Goal: Transaction & Acquisition: Purchase product/service

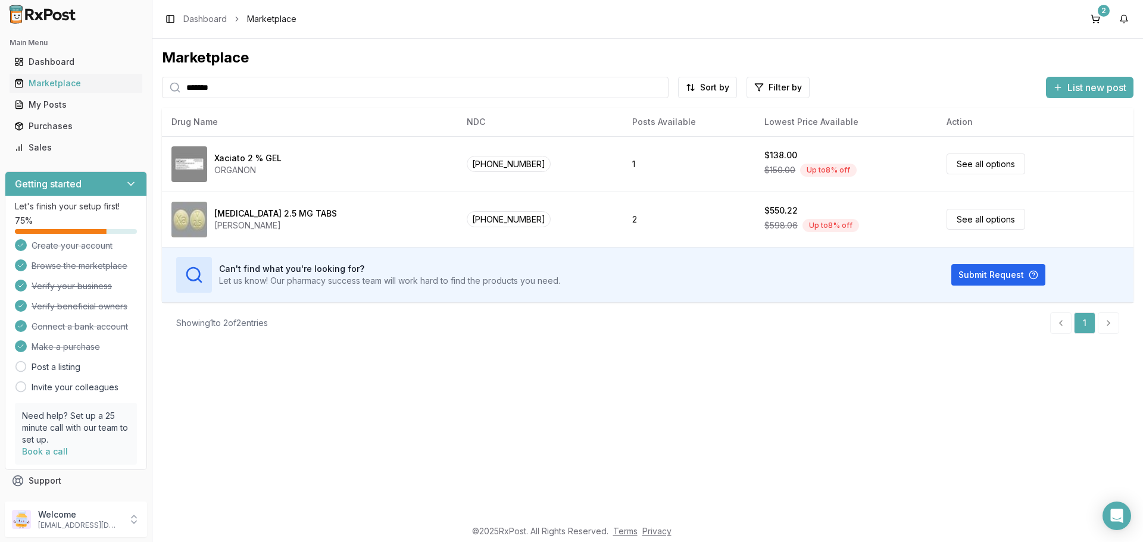
drag, startPoint x: 233, startPoint y: 95, endPoint x: 0, endPoint y: 104, distance: 233.5
click at [0, 104] on div "Main Menu Dashboard Marketplace My Posts Purchases Sales Getting started Let's …" at bounding box center [571, 271] width 1143 height 542
type input "****"
click at [1094, 18] on button "4" at bounding box center [1095, 19] width 19 height 19
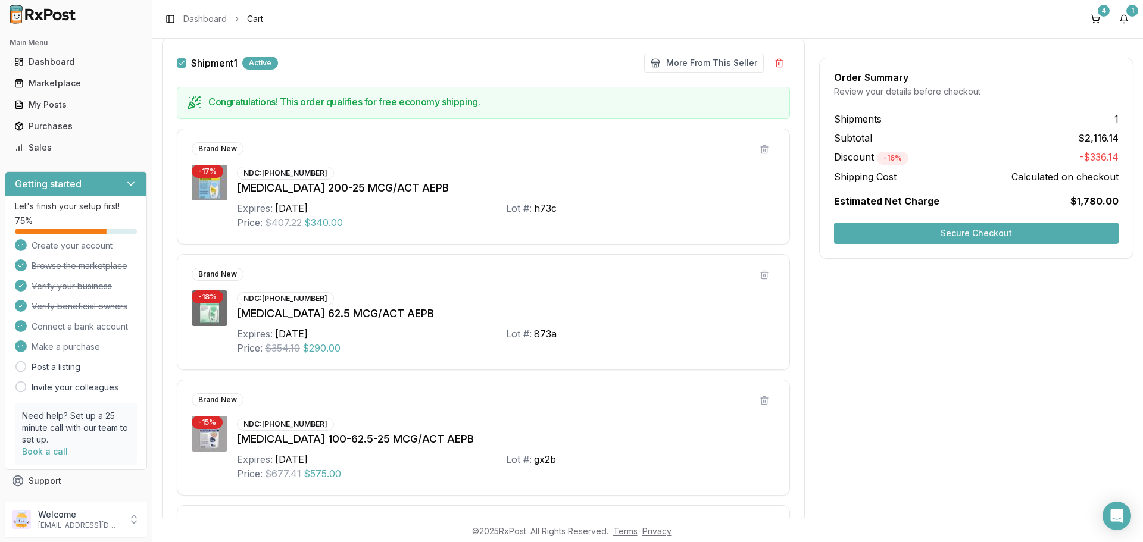
scroll to position [127, 0]
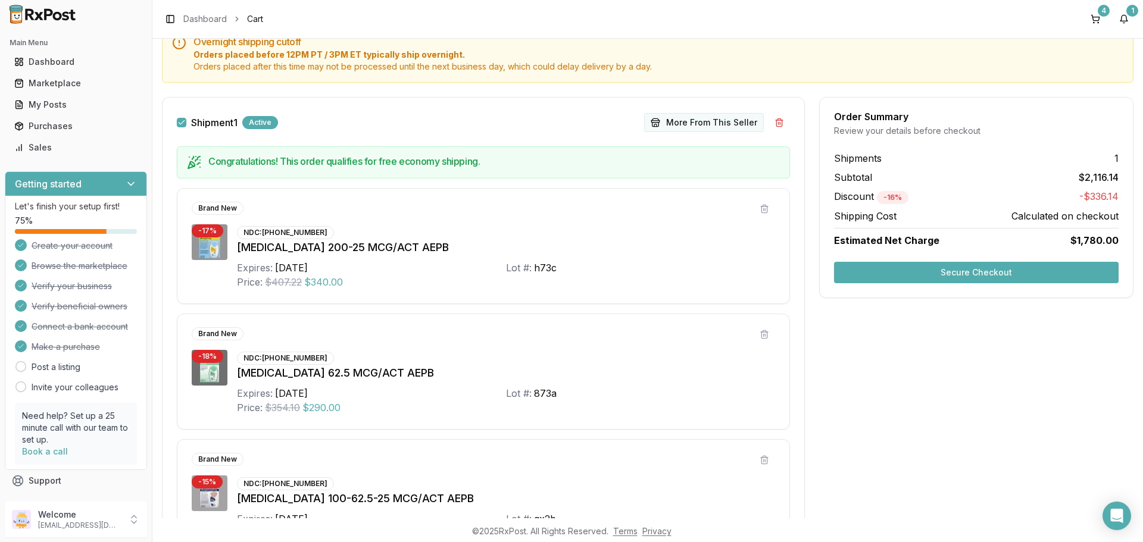
click at [697, 128] on button "More From This Seller" at bounding box center [704, 122] width 120 height 19
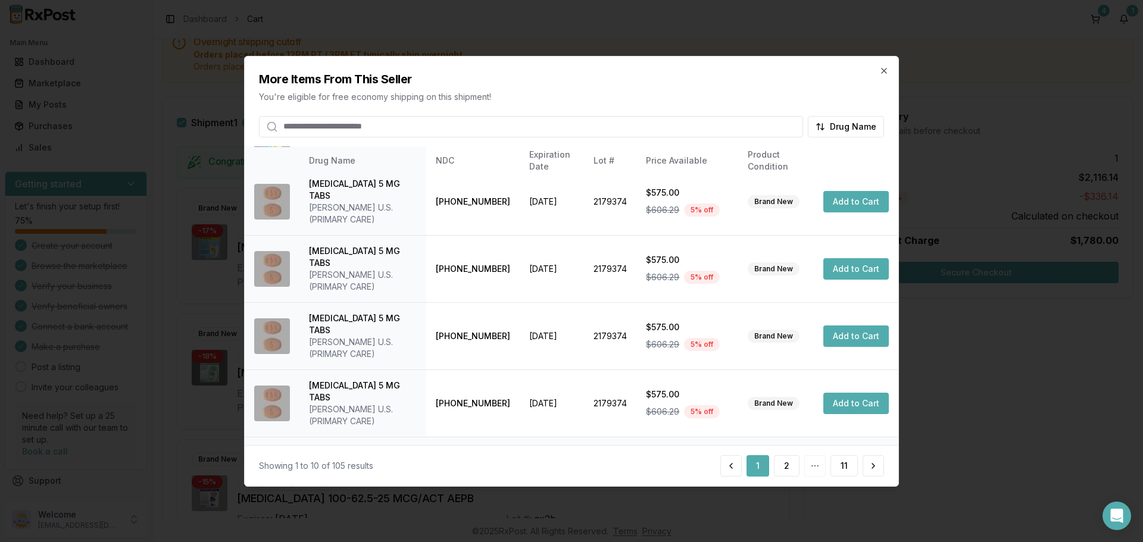
scroll to position [0, 0]
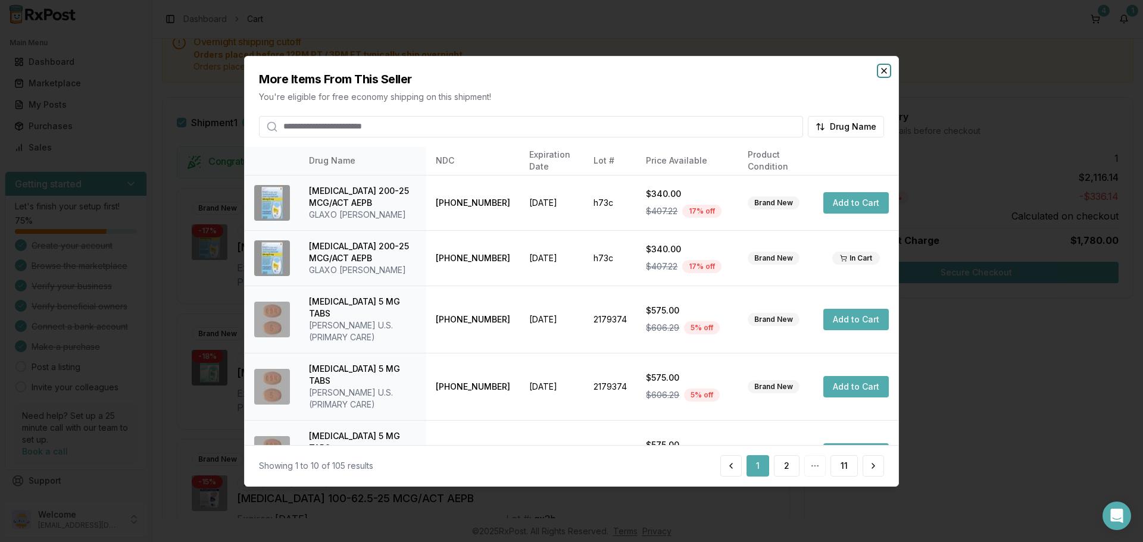
click at [885, 74] on icon "button" at bounding box center [884, 70] width 10 height 10
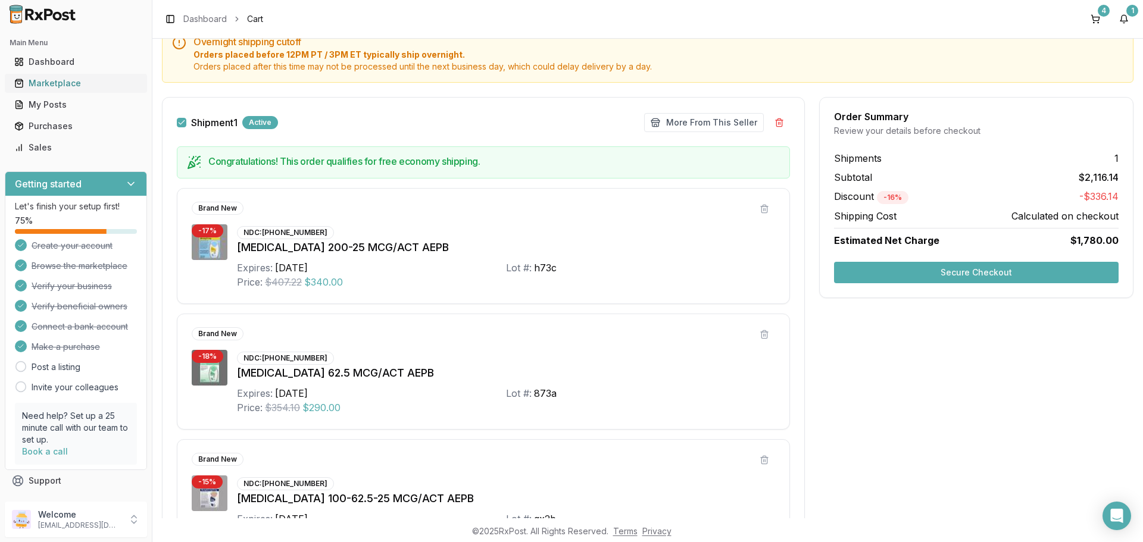
click at [63, 84] on div "Marketplace" at bounding box center [75, 83] width 123 height 12
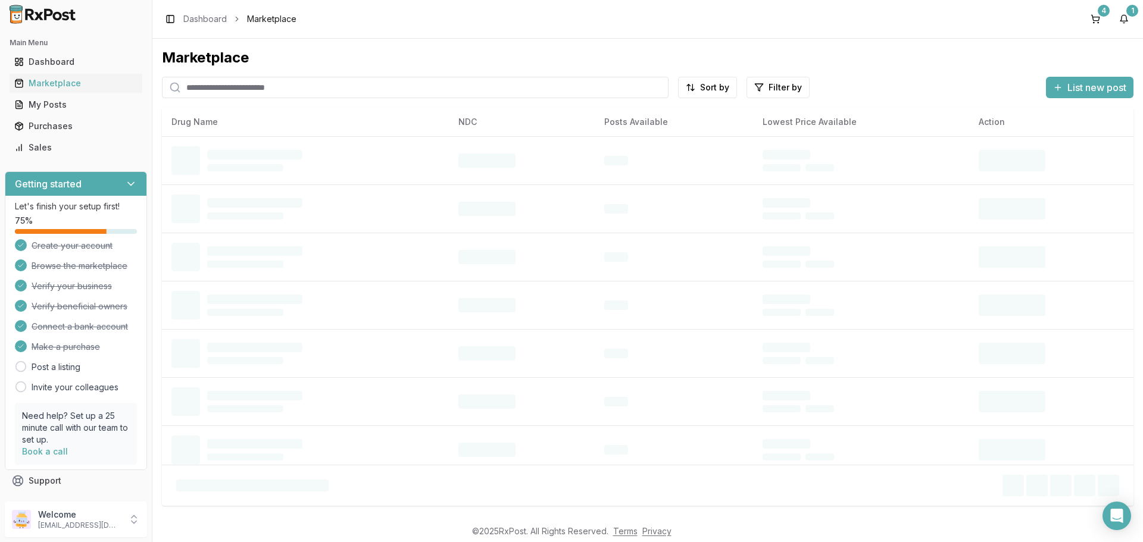
click at [261, 91] on input "search" at bounding box center [415, 87] width 507 height 21
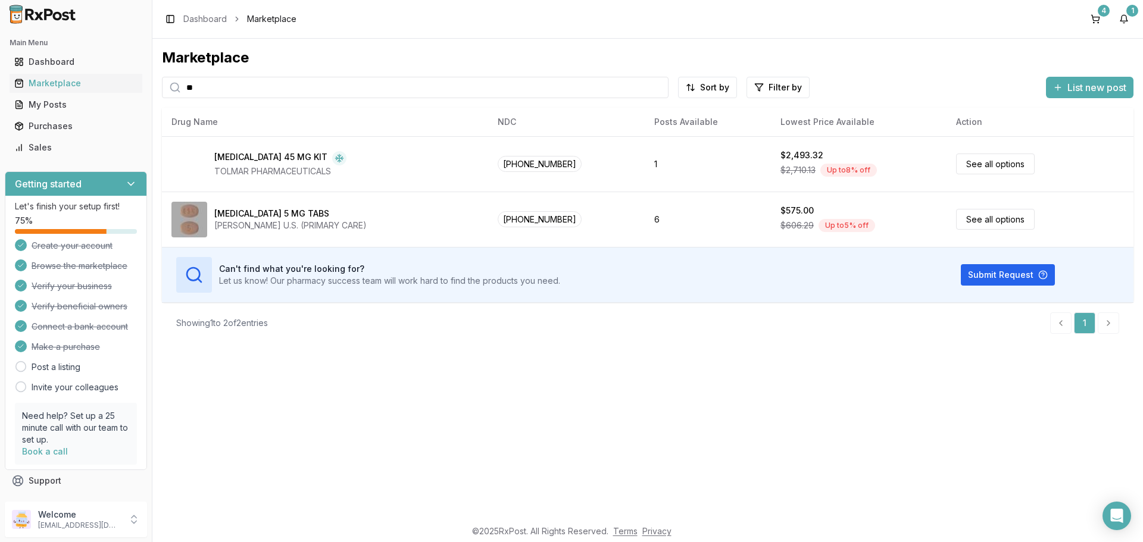
type input "*"
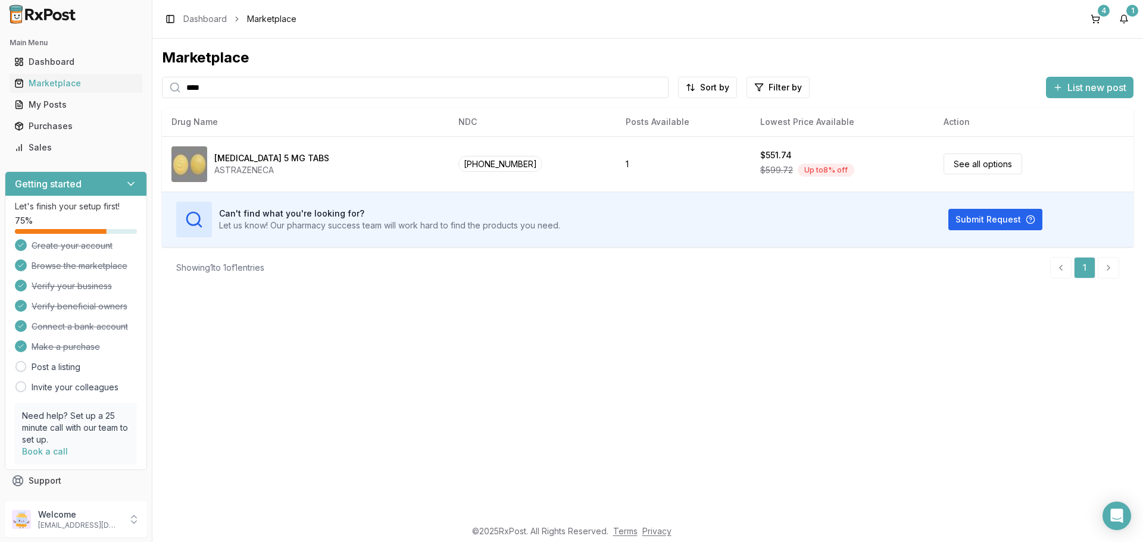
type input "****"
click at [1106, 19] on div "4 1" at bounding box center [1110, 19] width 48 height 19
click at [1093, 19] on button "4" at bounding box center [1095, 19] width 19 height 19
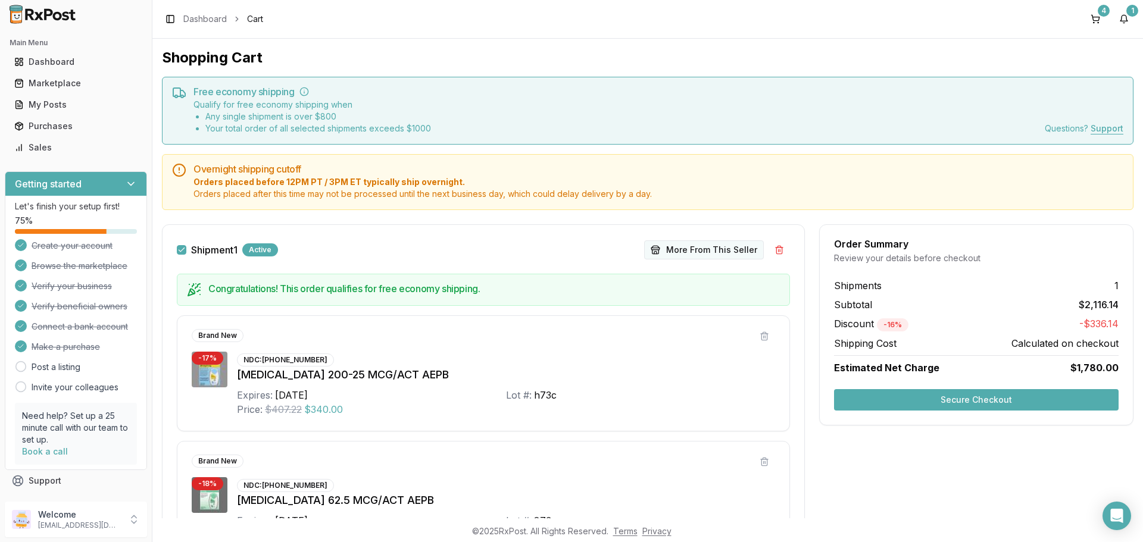
click at [695, 248] on button "More From This Seller" at bounding box center [704, 250] width 120 height 19
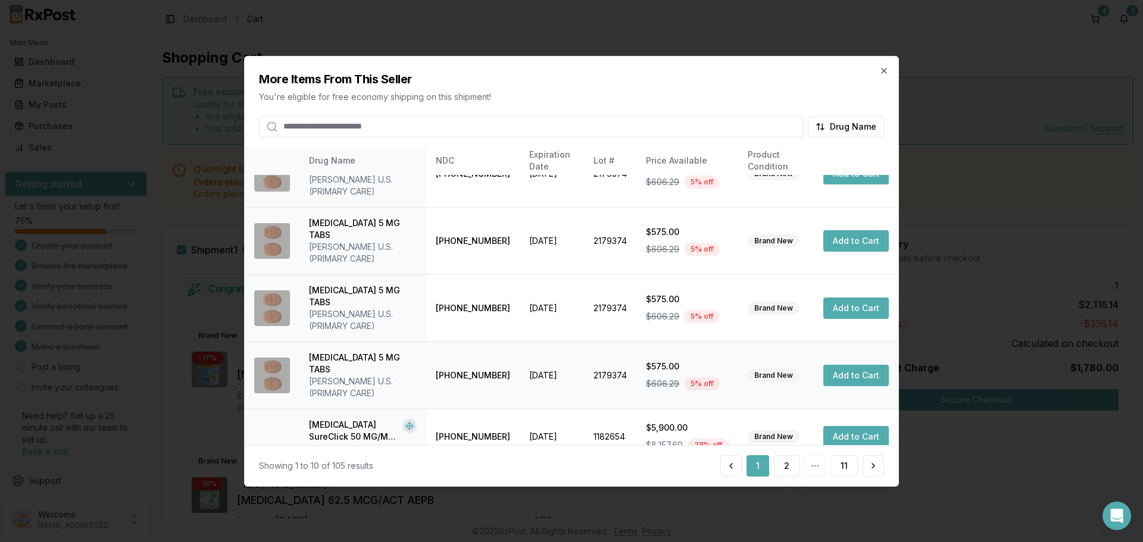
scroll to position [283, 0]
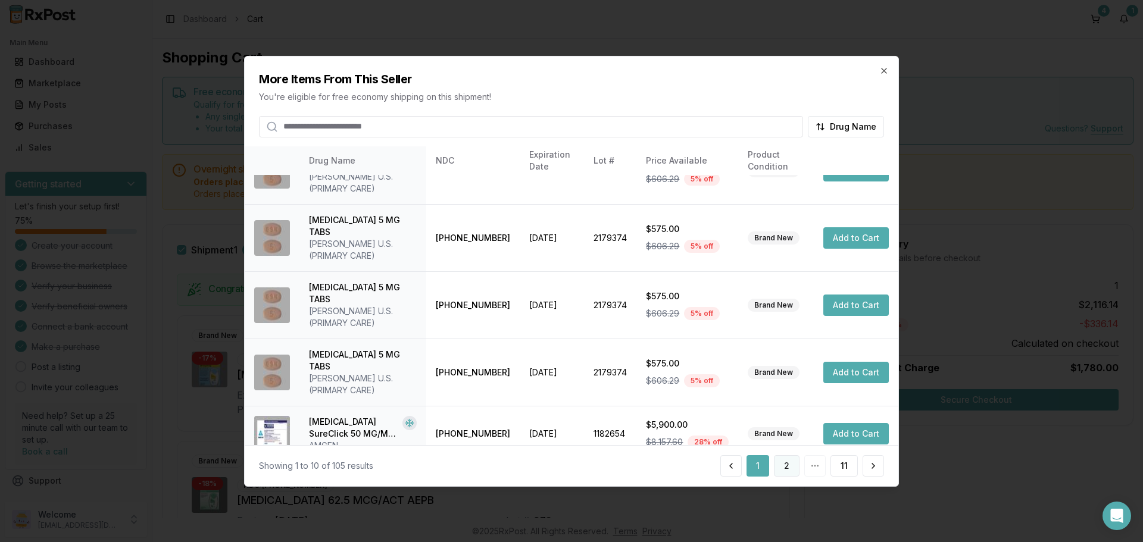
click at [792, 472] on button "2" at bounding box center [787, 465] width 26 height 21
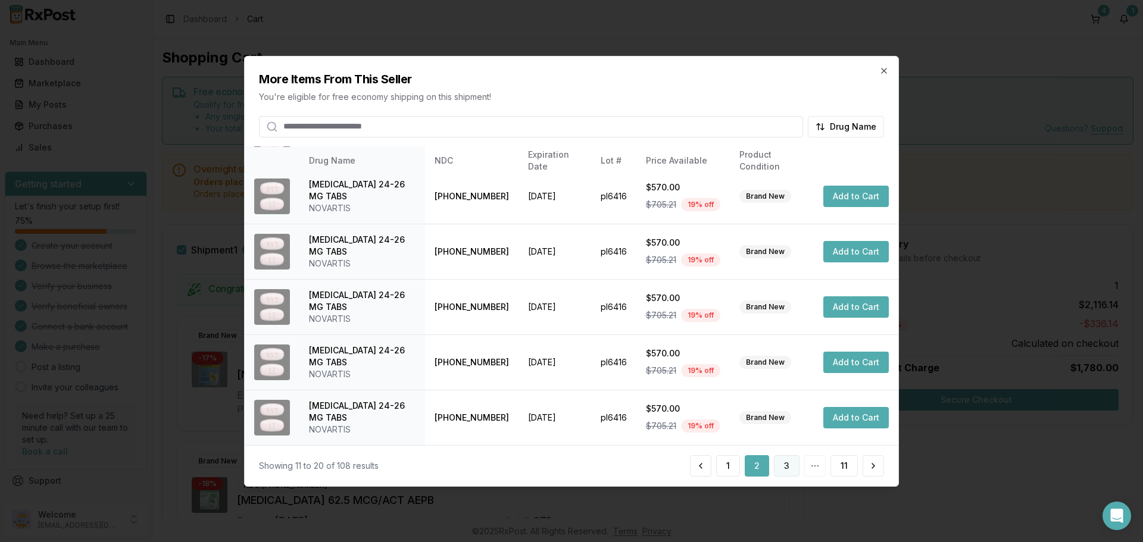
click at [780, 465] on button "3" at bounding box center [787, 465] width 26 height 21
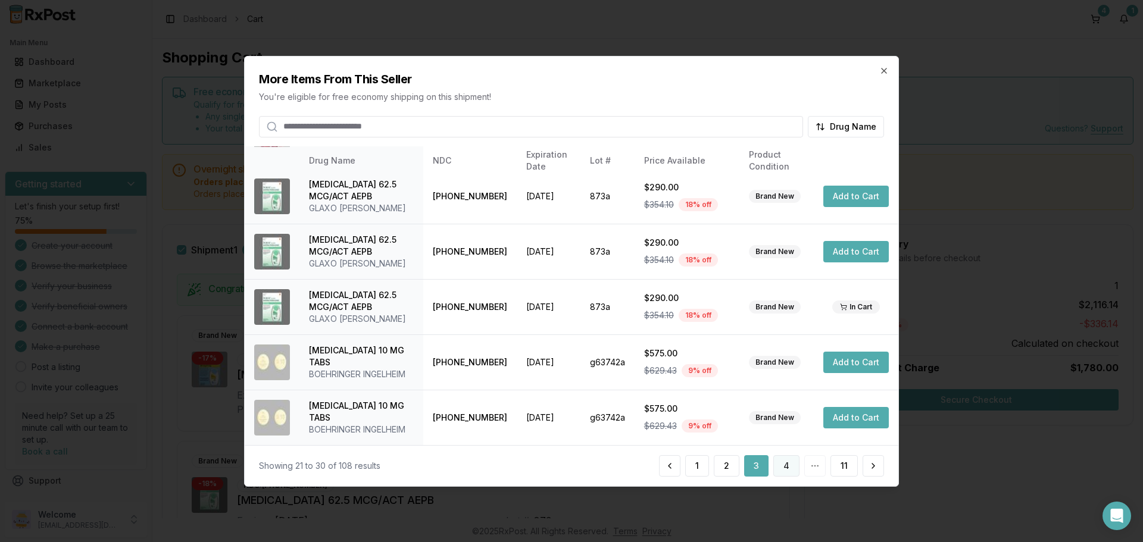
click at [792, 467] on button "4" at bounding box center [786, 465] width 26 height 21
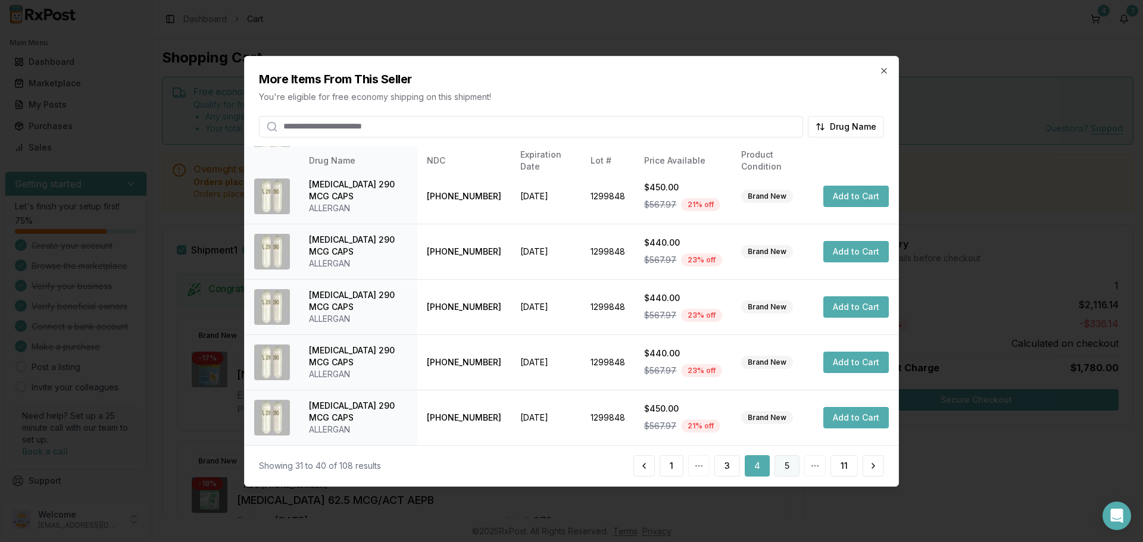
click at [792, 471] on button "5" at bounding box center [787, 465] width 25 height 21
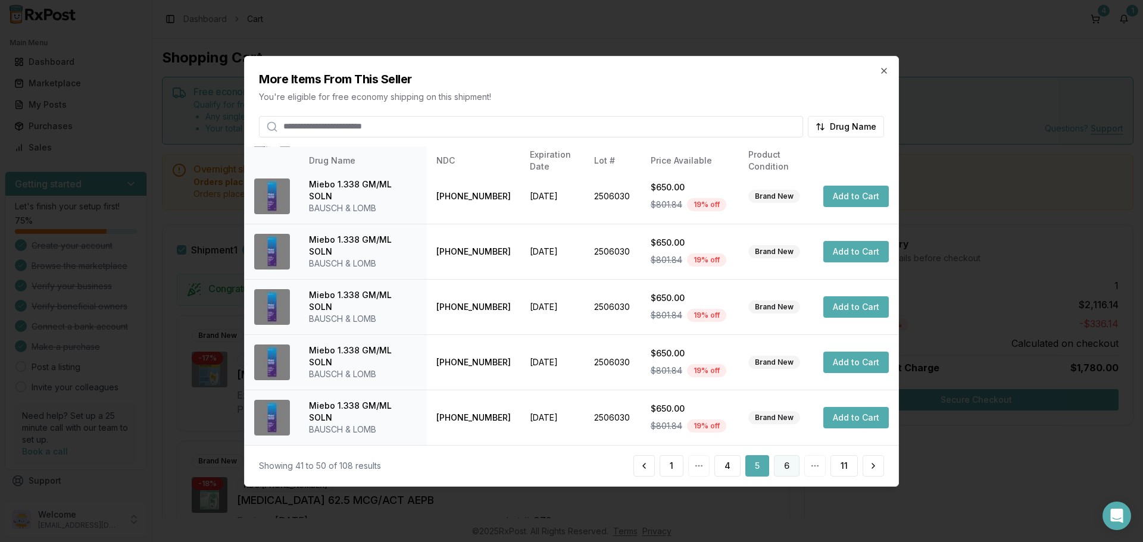
click at [791, 467] on button "6" at bounding box center [787, 465] width 26 height 21
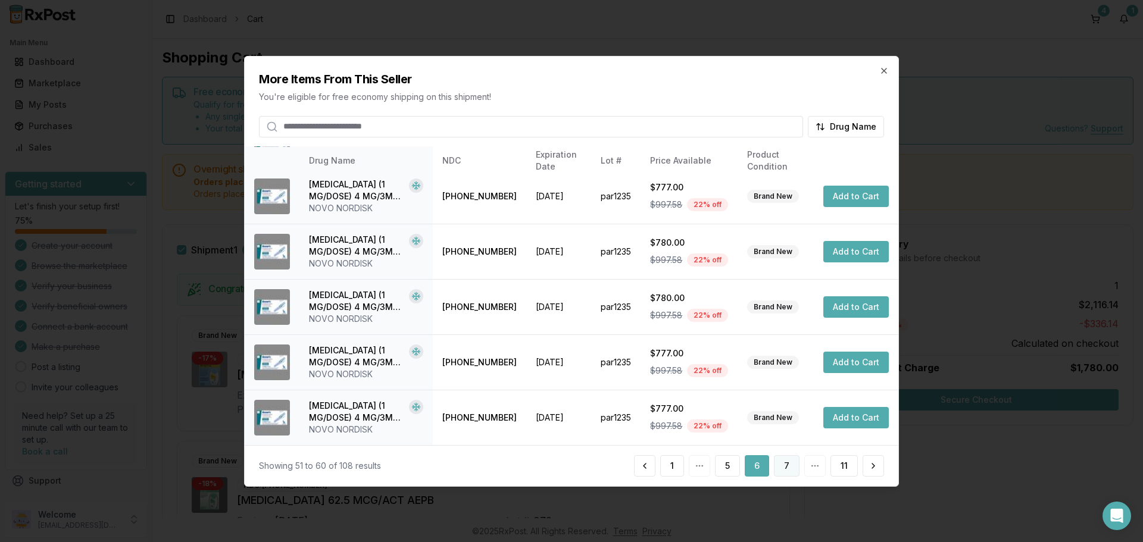
click at [788, 465] on button "7" at bounding box center [787, 465] width 26 height 21
click at [791, 464] on button "8" at bounding box center [787, 465] width 26 height 21
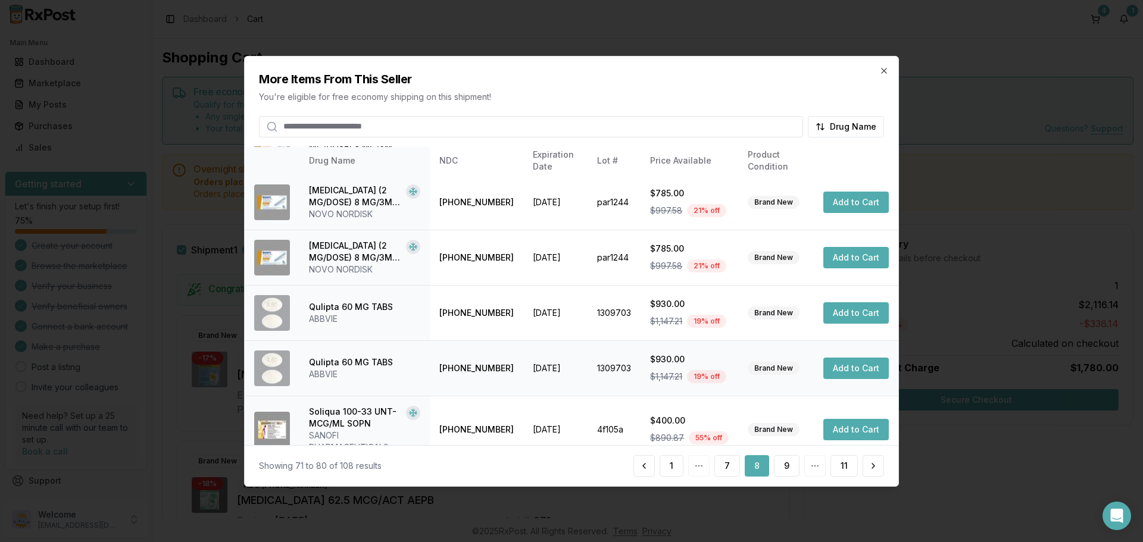
scroll to position [295, 0]
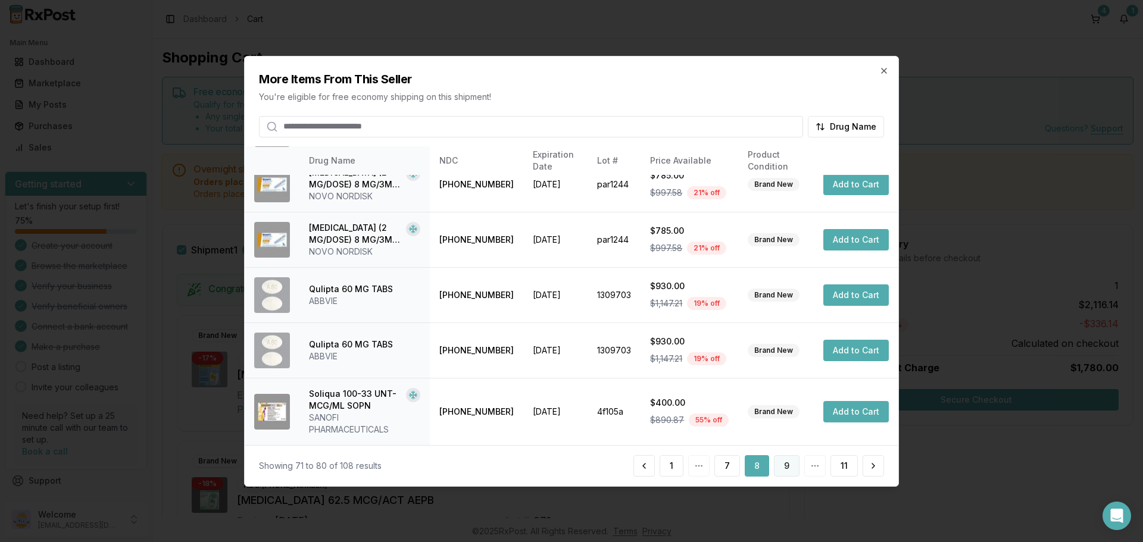
click at [786, 461] on button "9" at bounding box center [787, 465] width 26 height 21
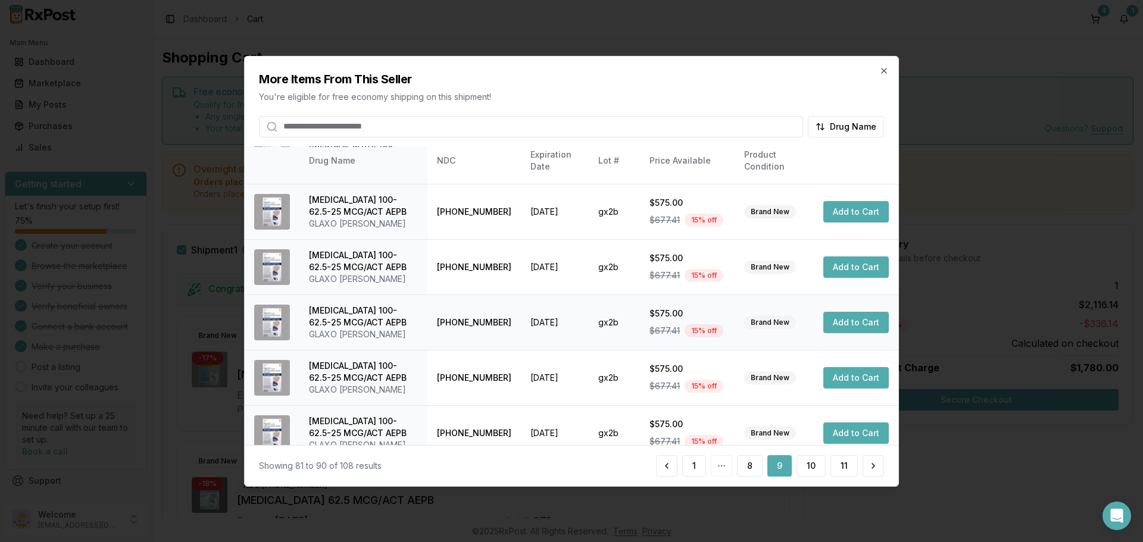
scroll to position [283, 0]
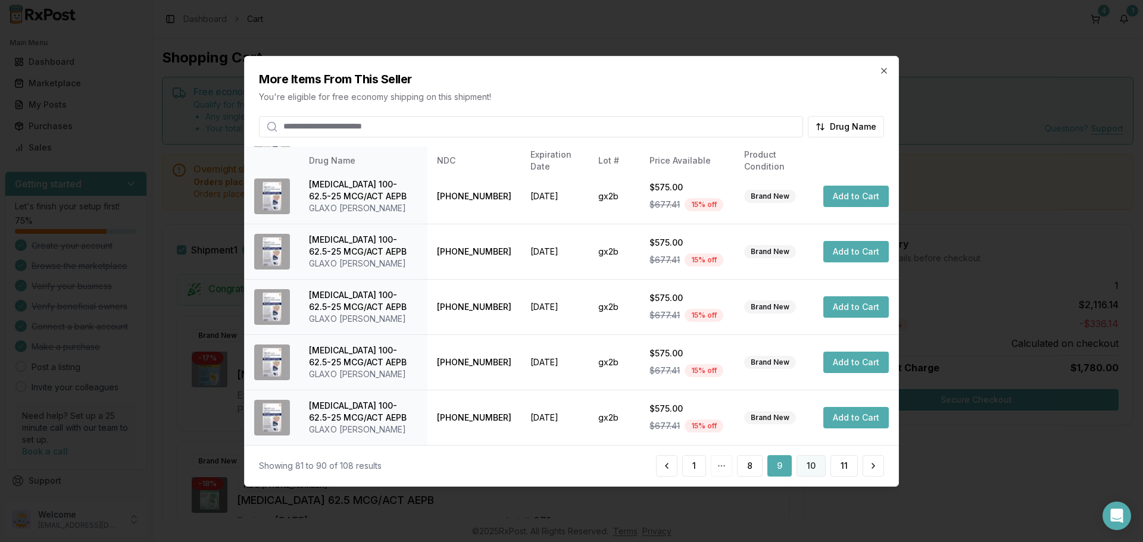
click at [809, 463] on button "10" at bounding box center [811, 465] width 29 height 21
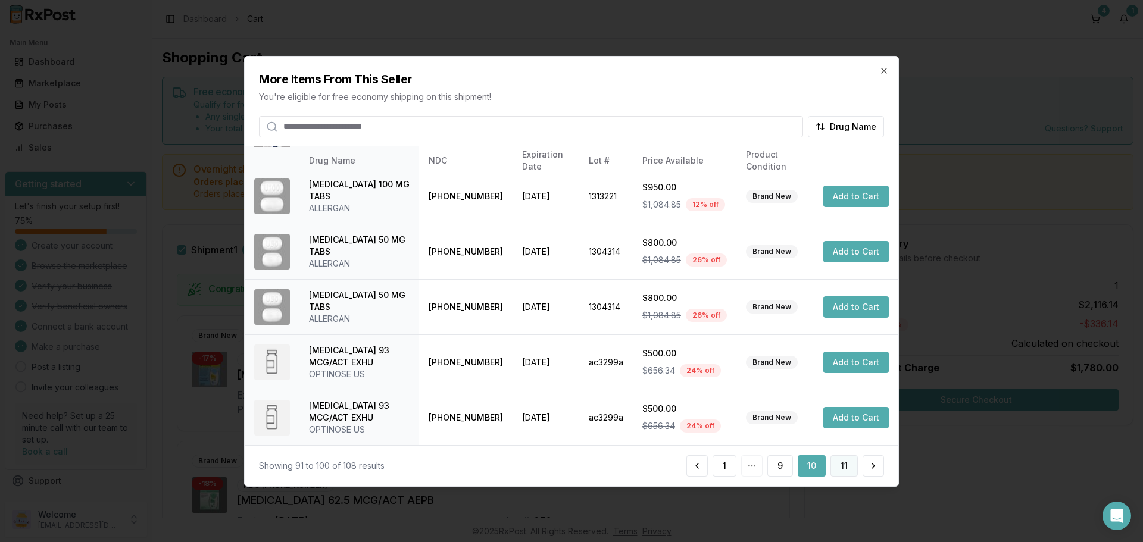
click at [837, 463] on button "11" at bounding box center [844, 465] width 27 height 21
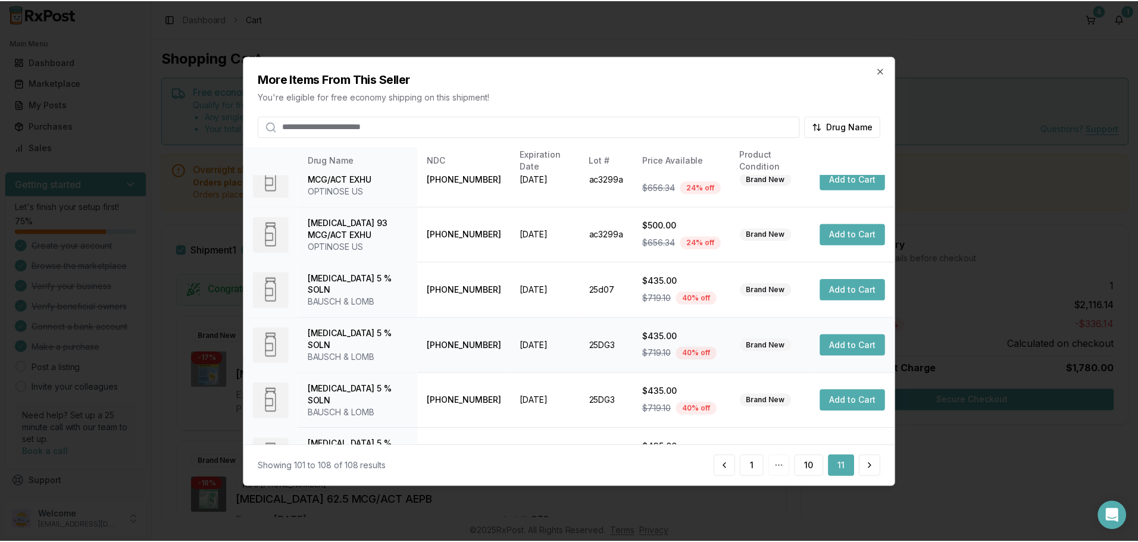
scroll to position [173, 0]
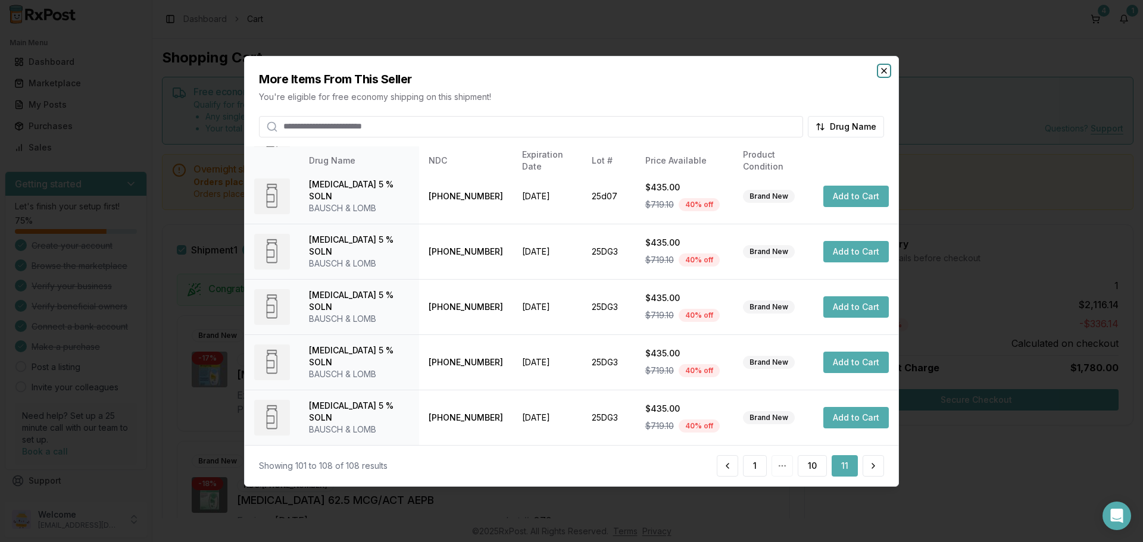
click at [884, 73] on icon "button" at bounding box center [884, 70] width 10 height 10
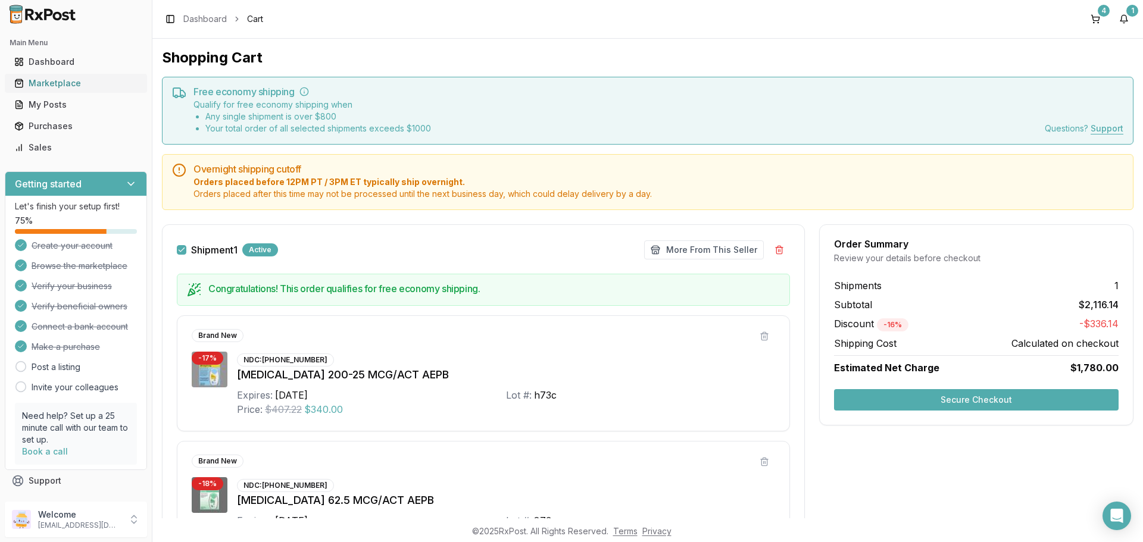
click at [72, 83] on div "Marketplace" at bounding box center [75, 83] width 123 height 12
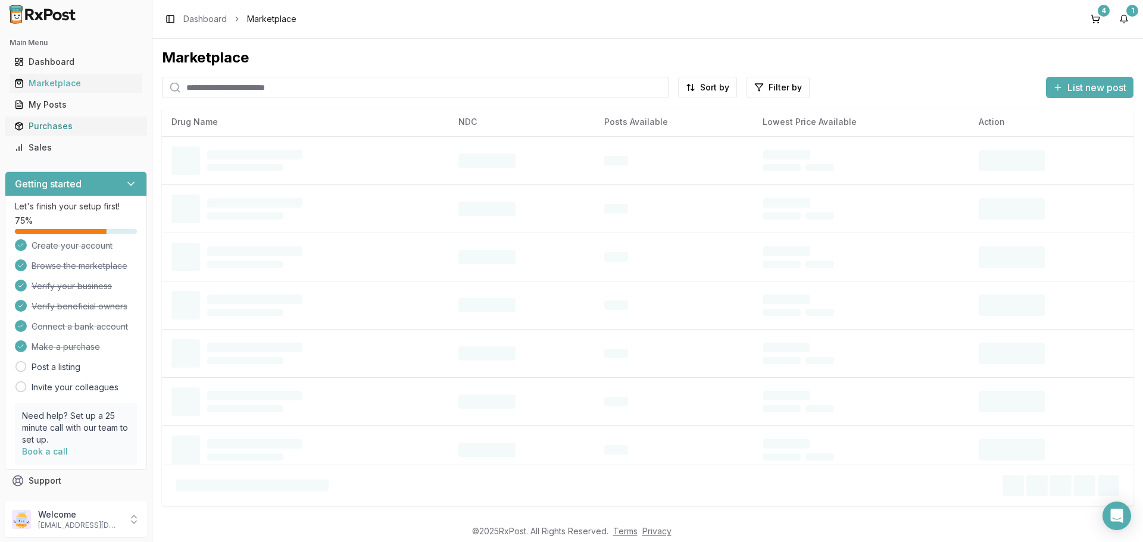
click at [65, 126] on div "Purchases" at bounding box center [75, 126] width 123 height 12
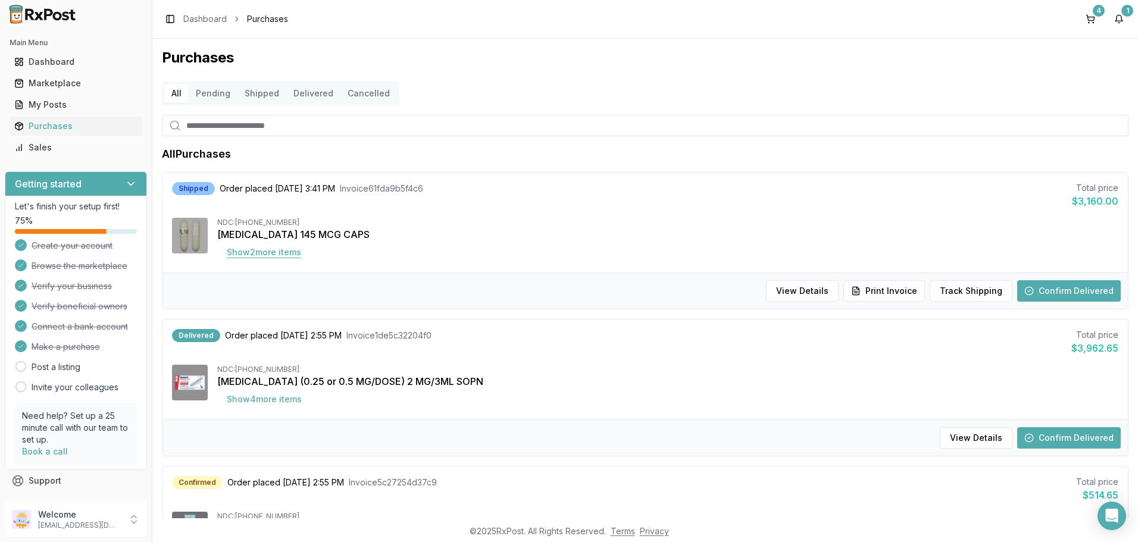
click at [273, 252] on button "Show 2 more item s" at bounding box center [263, 252] width 93 height 21
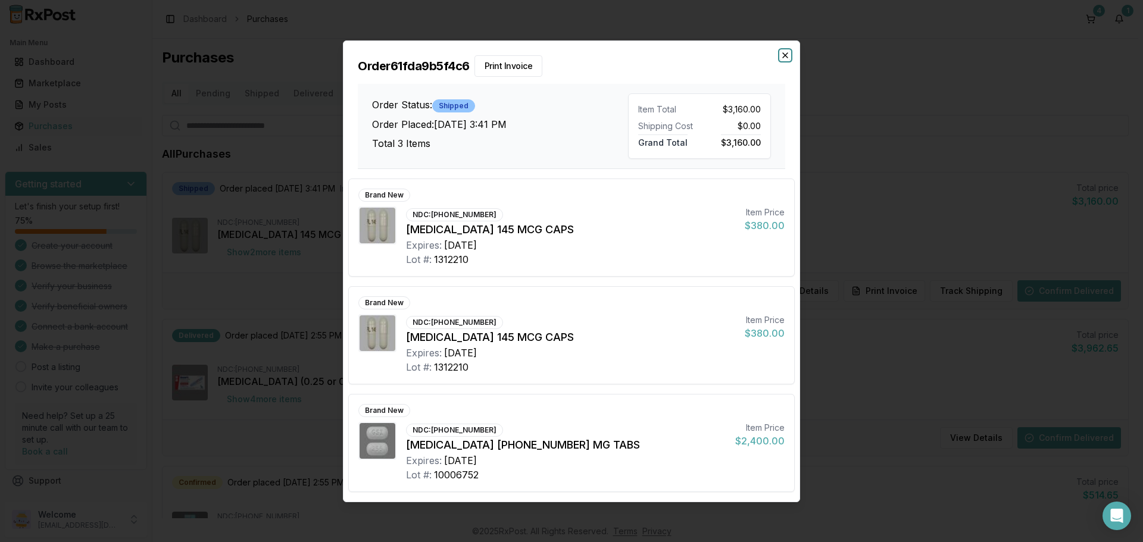
click at [783, 57] on icon "button" at bounding box center [786, 56] width 10 height 10
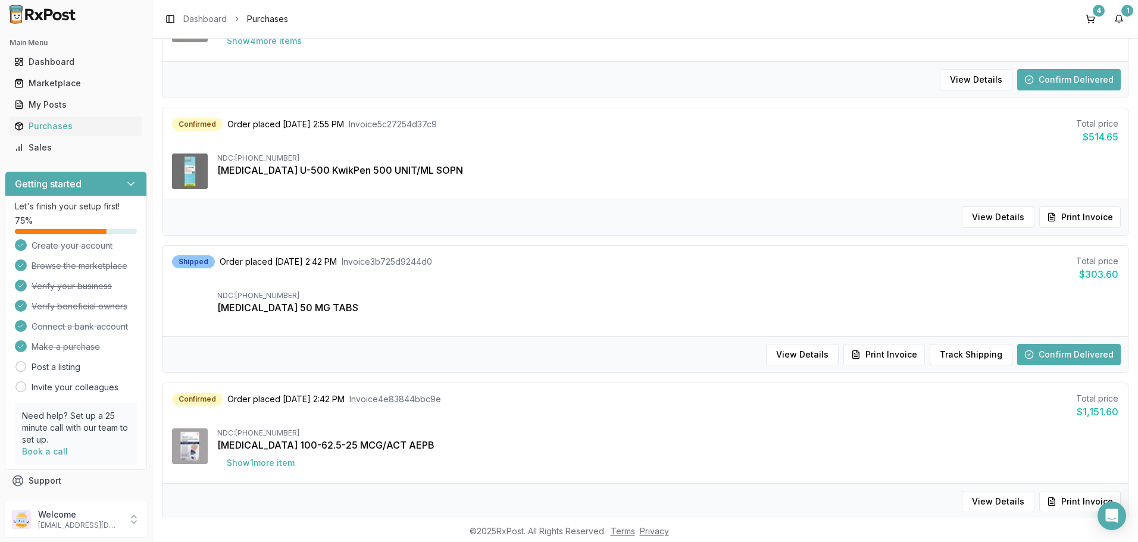
scroll to position [417, 0]
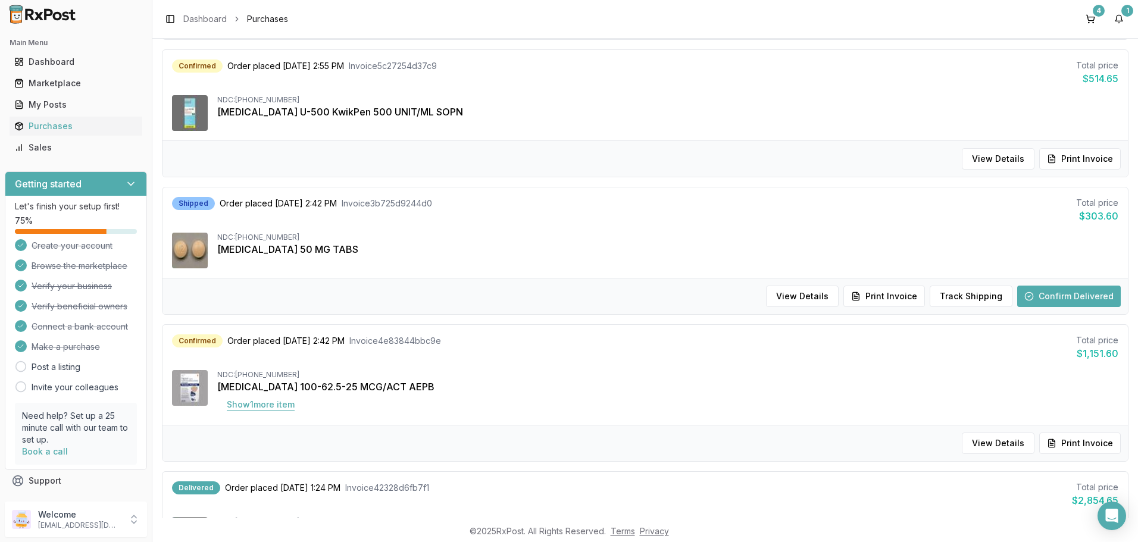
click at [255, 404] on button "Show 1 more item" at bounding box center [260, 404] width 87 height 21
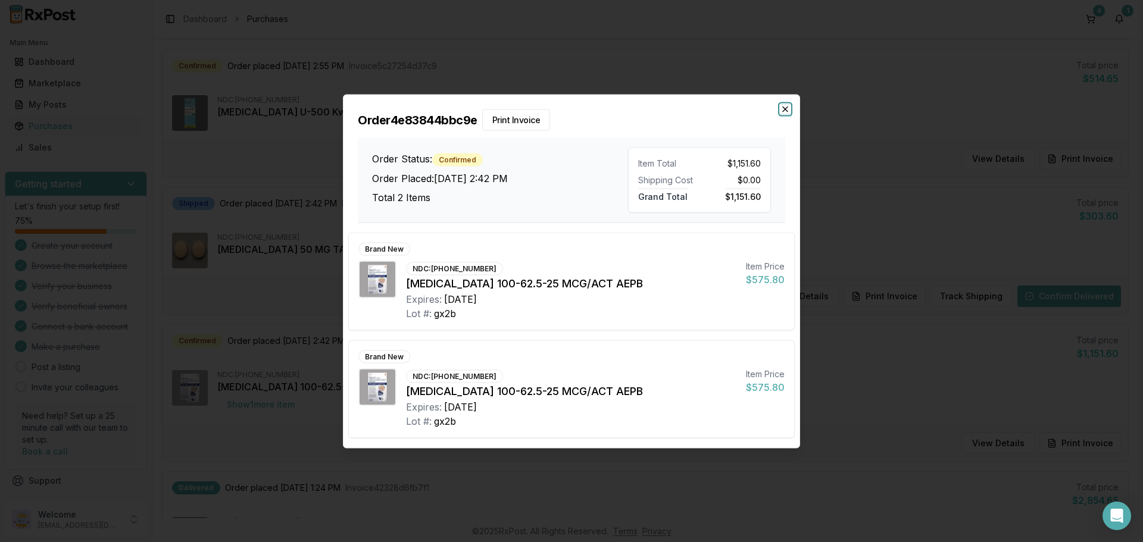
click at [783, 109] on icon "button" at bounding box center [786, 109] width 10 height 10
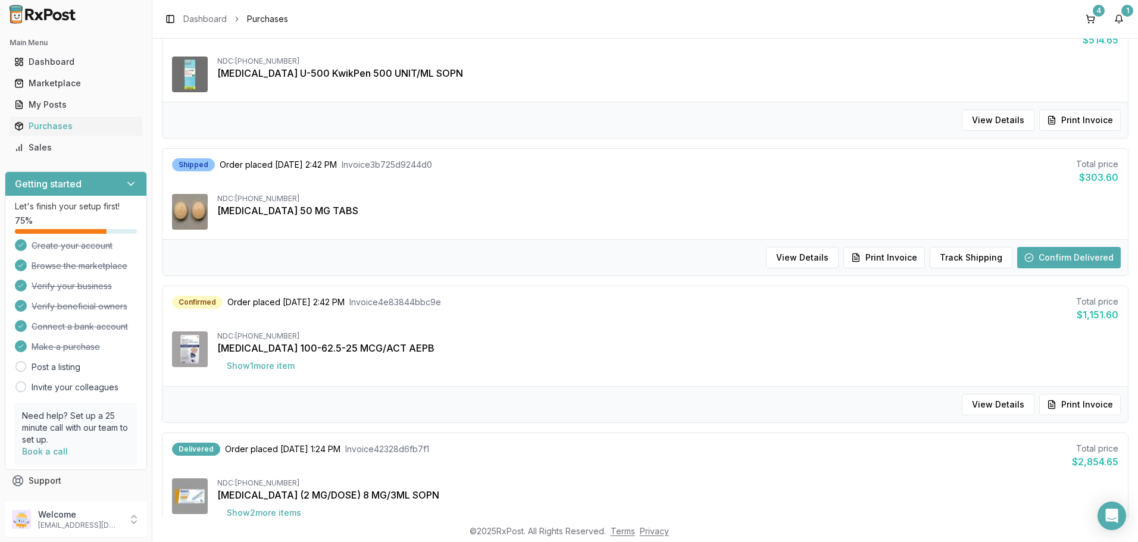
scroll to position [595, 0]
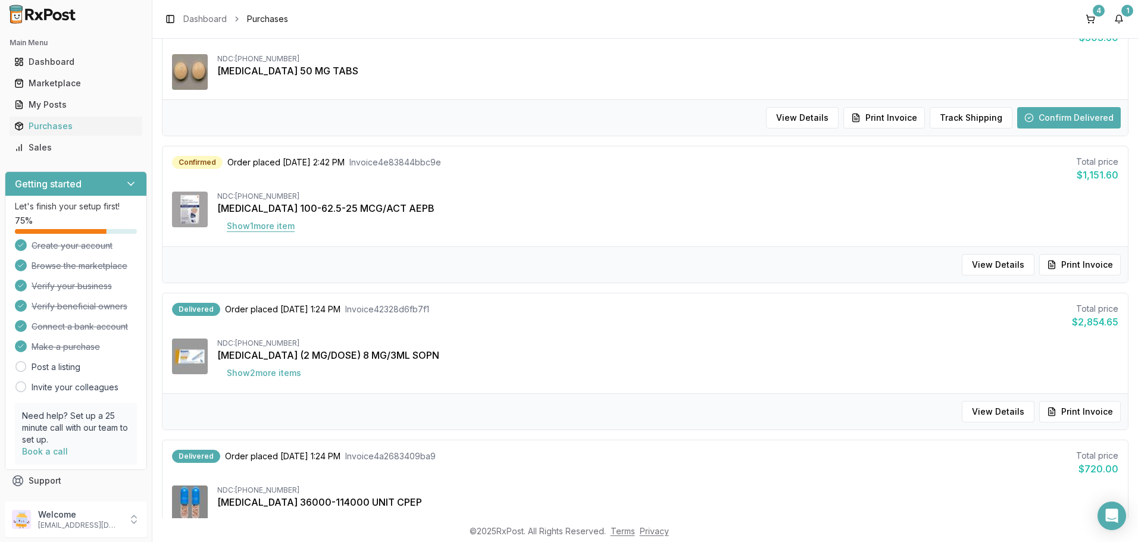
click at [267, 229] on button "Show 1 more item" at bounding box center [260, 226] width 87 height 21
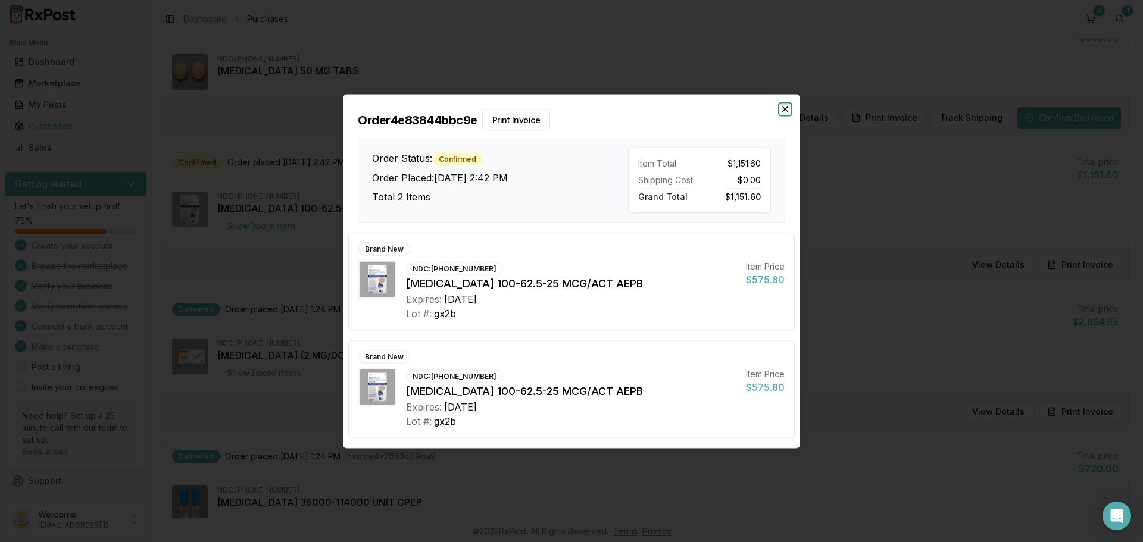
click at [786, 111] on icon "button" at bounding box center [786, 109] width 10 height 10
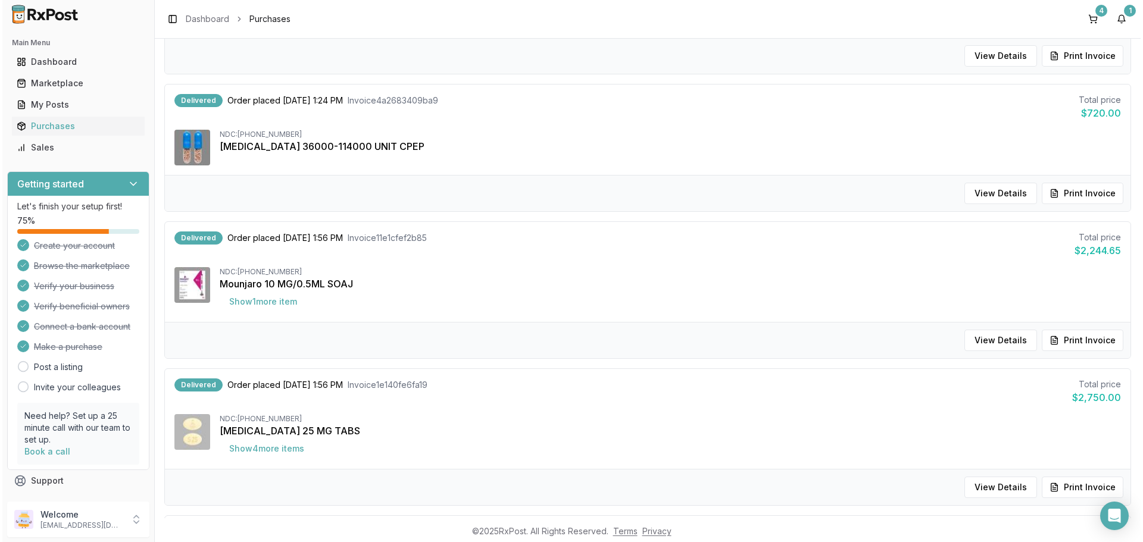
scroll to position [953, 0]
click at [258, 301] on button "Show 1 more item" at bounding box center [260, 300] width 87 height 21
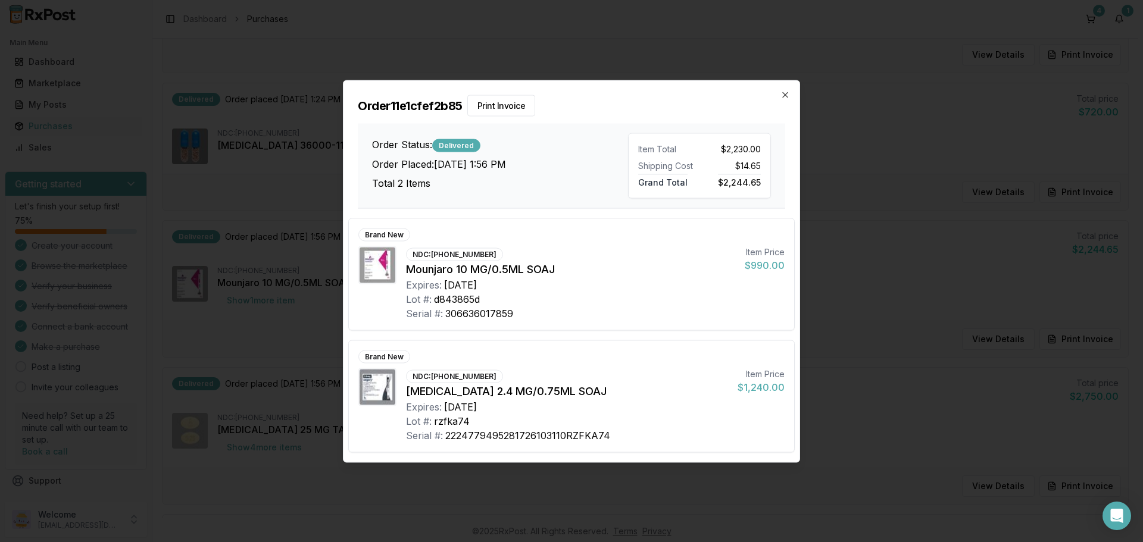
click at [795, 97] on div "Order 11e1cfef2b85 Print Invoice Order Status: Delivered Order Placed: 09/11/20…" at bounding box center [572, 144] width 456 height 128
click at [786, 94] on icon "button" at bounding box center [785, 94] width 5 height 5
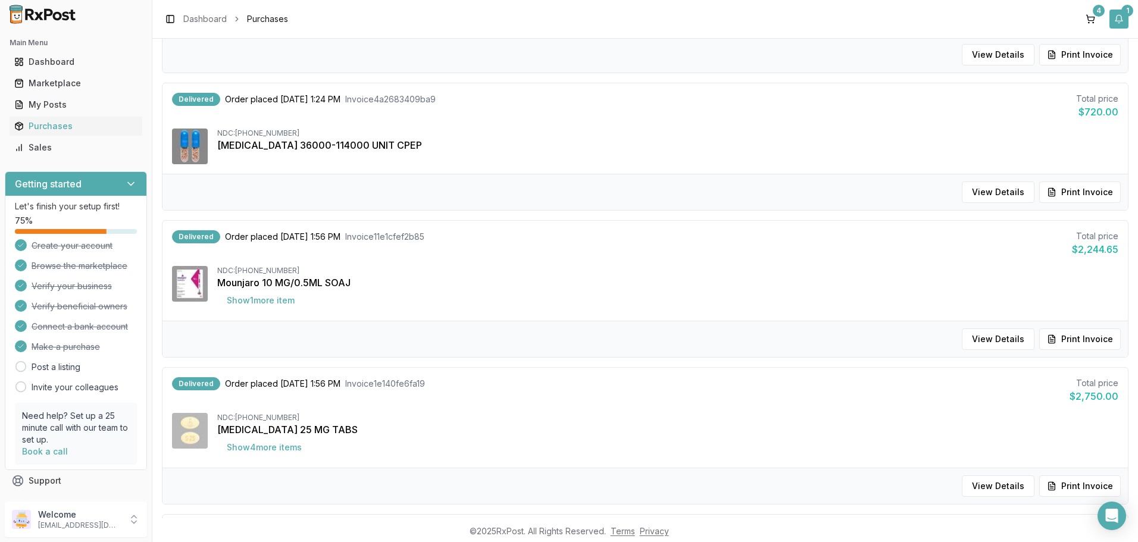
click at [1120, 20] on button "1" at bounding box center [1119, 19] width 19 height 19
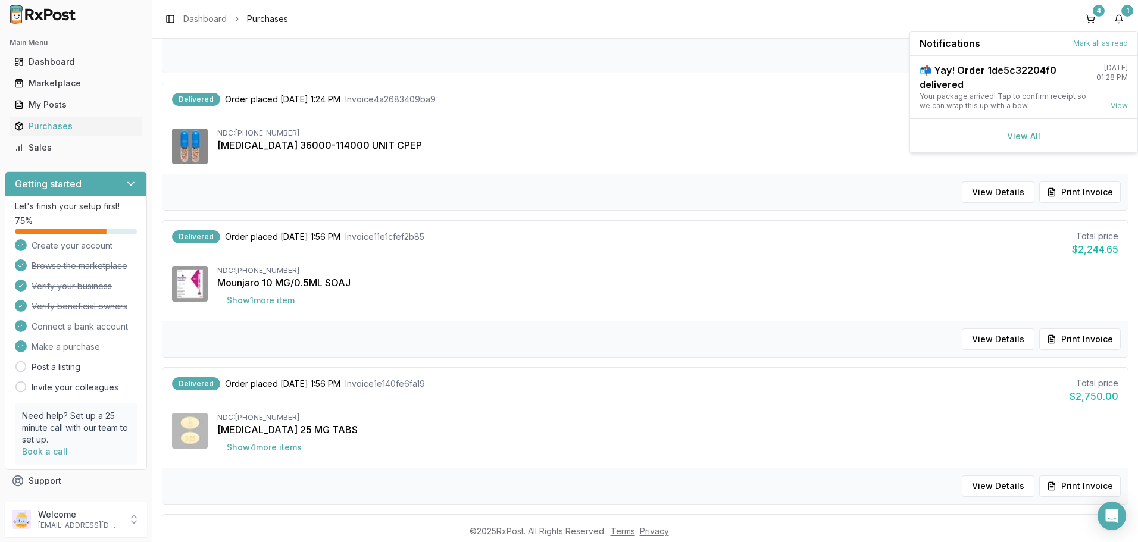
click at [1023, 136] on link "View All" at bounding box center [1023, 136] width 33 height 10
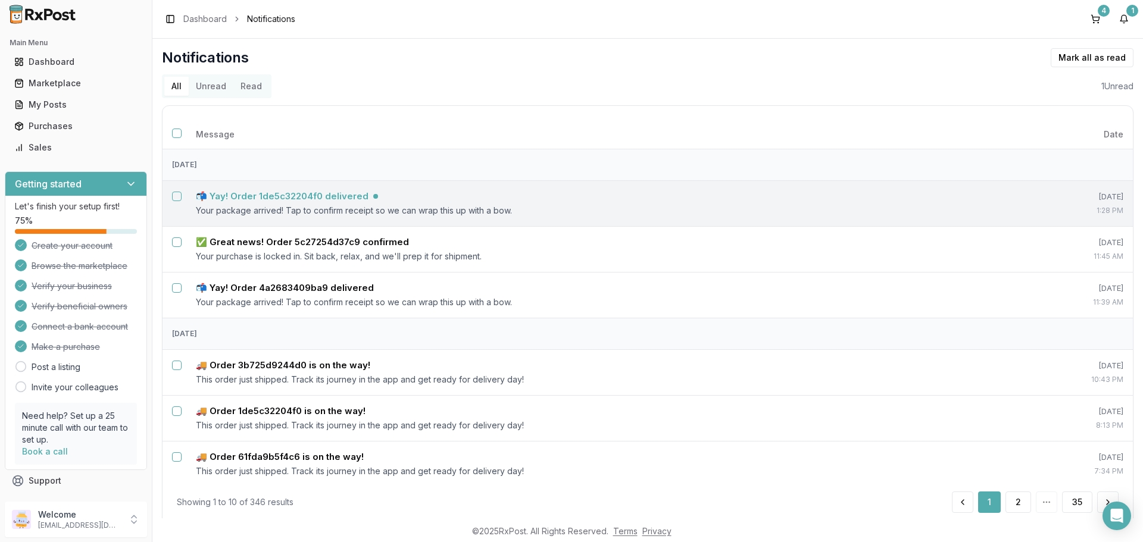
click at [349, 195] on h5 "📬 Yay! Order 1de5c32204f0 delivered" at bounding box center [282, 197] width 173 height 12
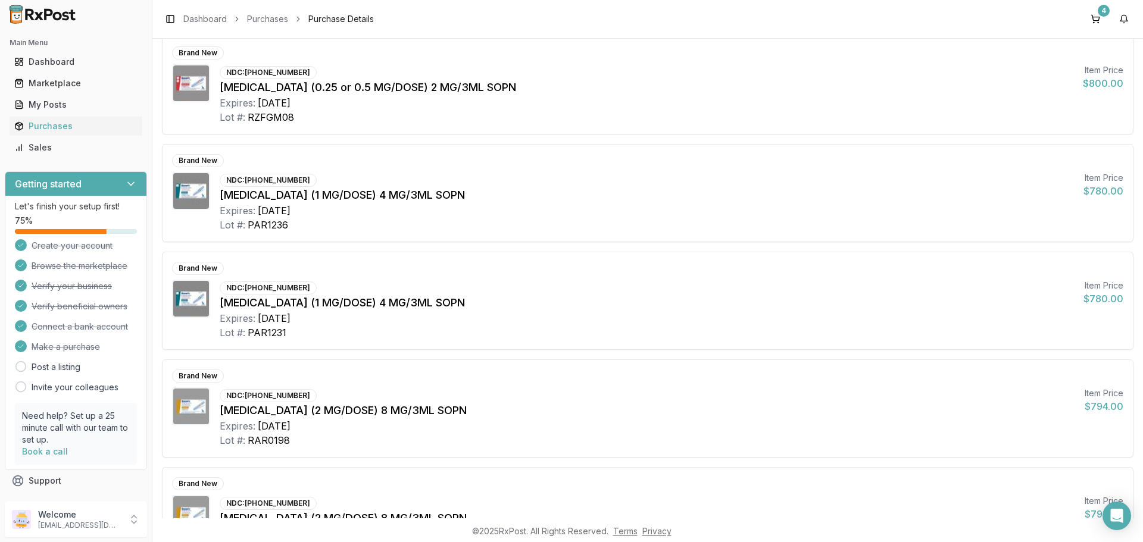
scroll to position [55, 0]
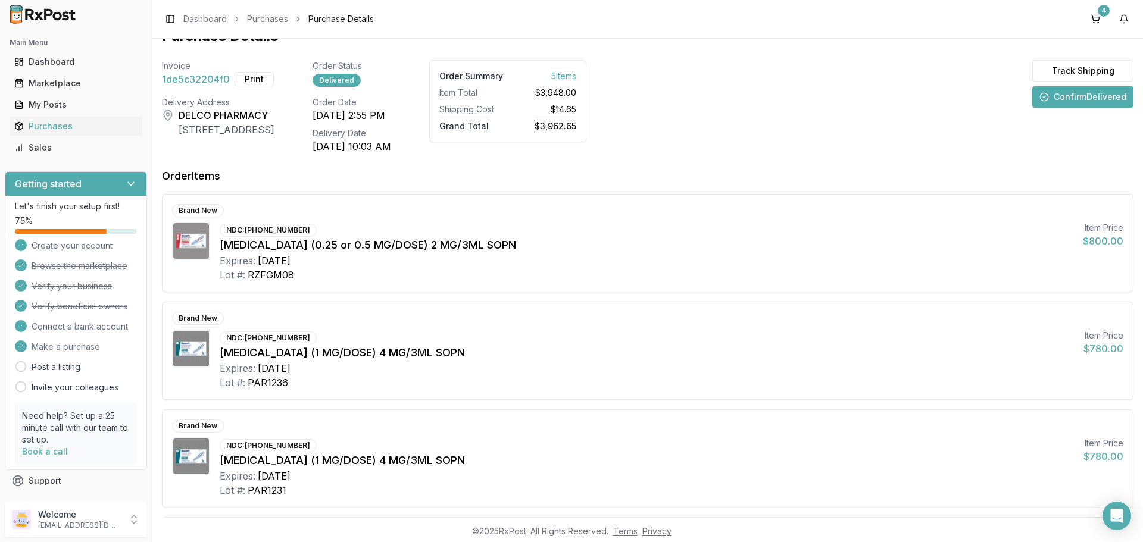
click at [1042, 101] on button "Confirm Delivered" at bounding box center [1082, 96] width 101 height 21
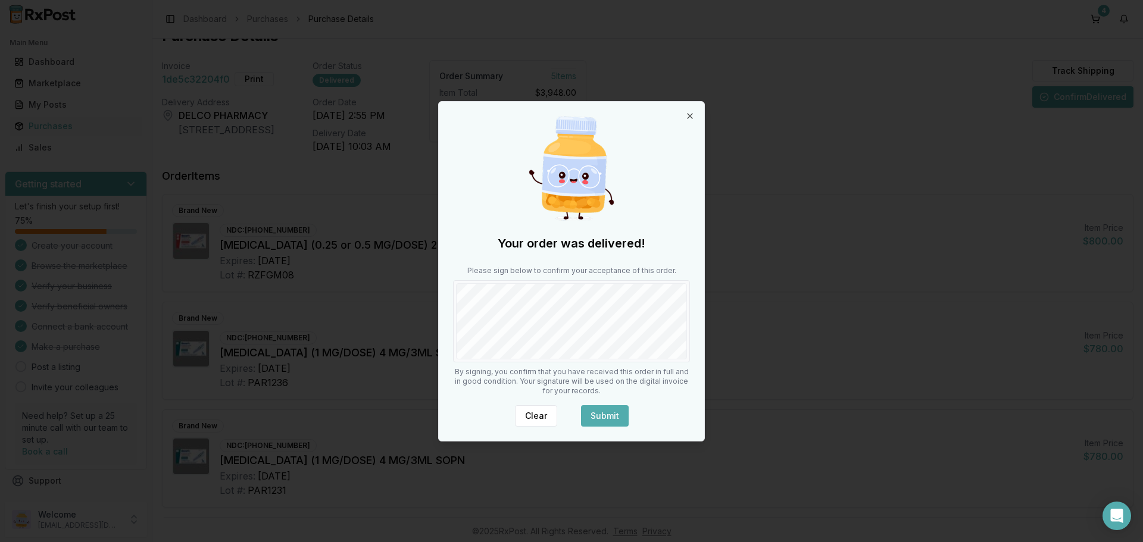
click at [606, 414] on button "Submit" at bounding box center [605, 415] width 48 height 21
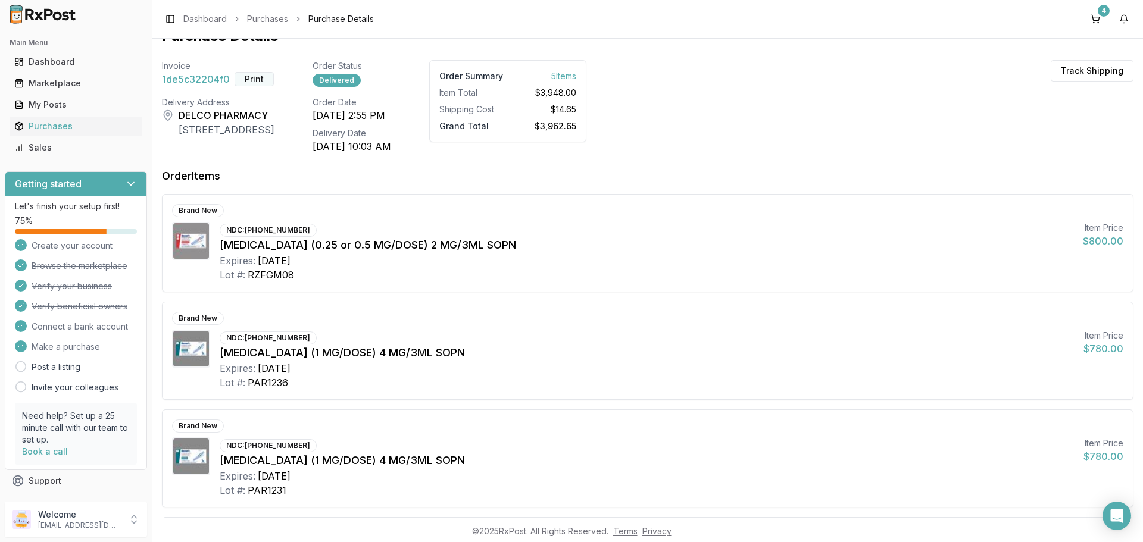
click at [254, 79] on button "Print" at bounding box center [254, 79] width 39 height 14
drag, startPoint x: 1098, startPoint y: 19, endPoint x: 1085, endPoint y: 26, distance: 14.6
click at [1098, 19] on button "4" at bounding box center [1095, 19] width 19 height 19
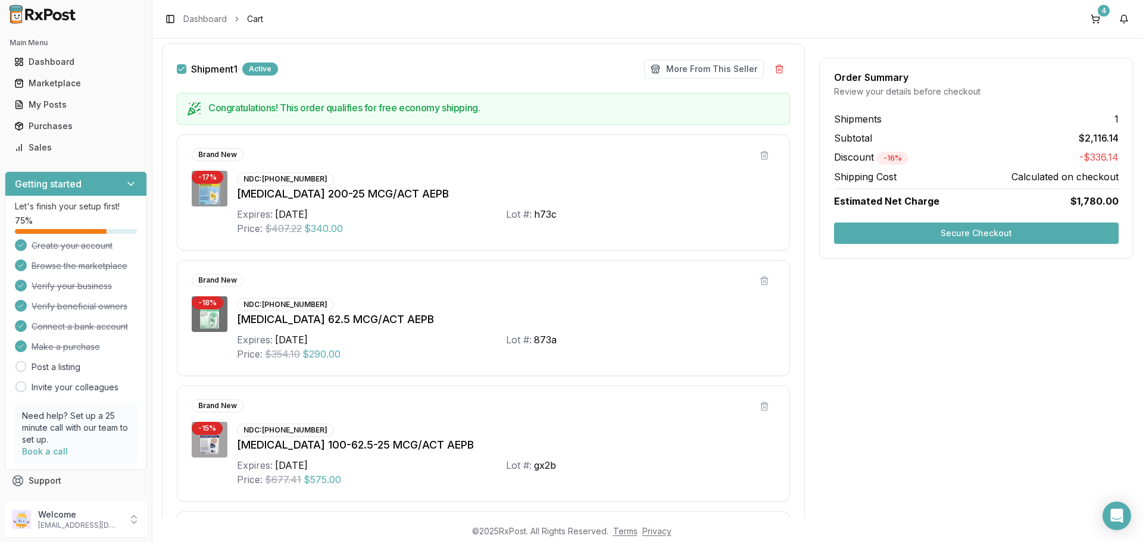
scroll to position [179, 0]
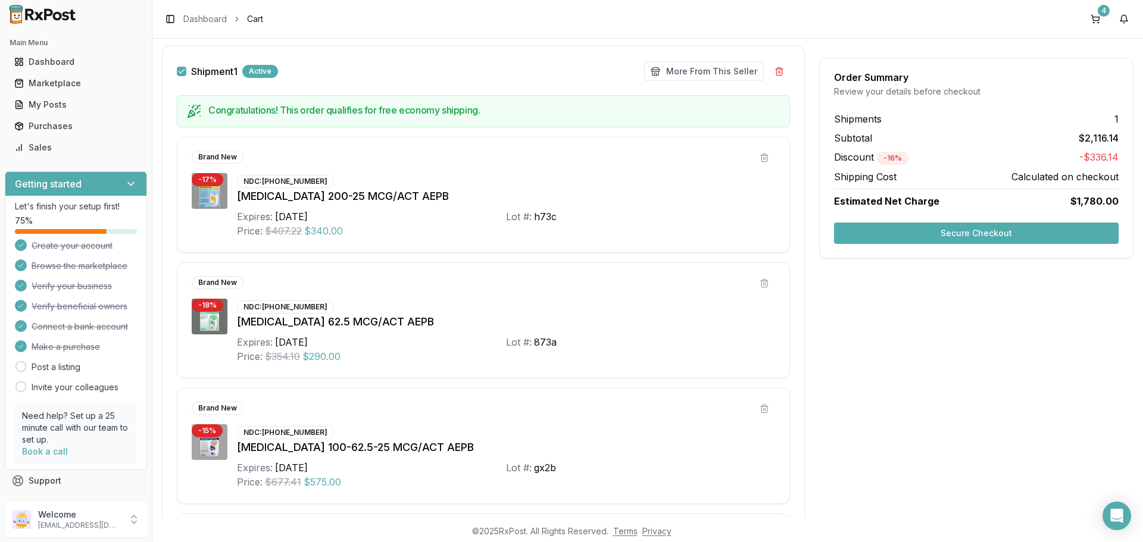
click at [933, 238] on button "Secure Checkout" at bounding box center [976, 233] width 285 height 21
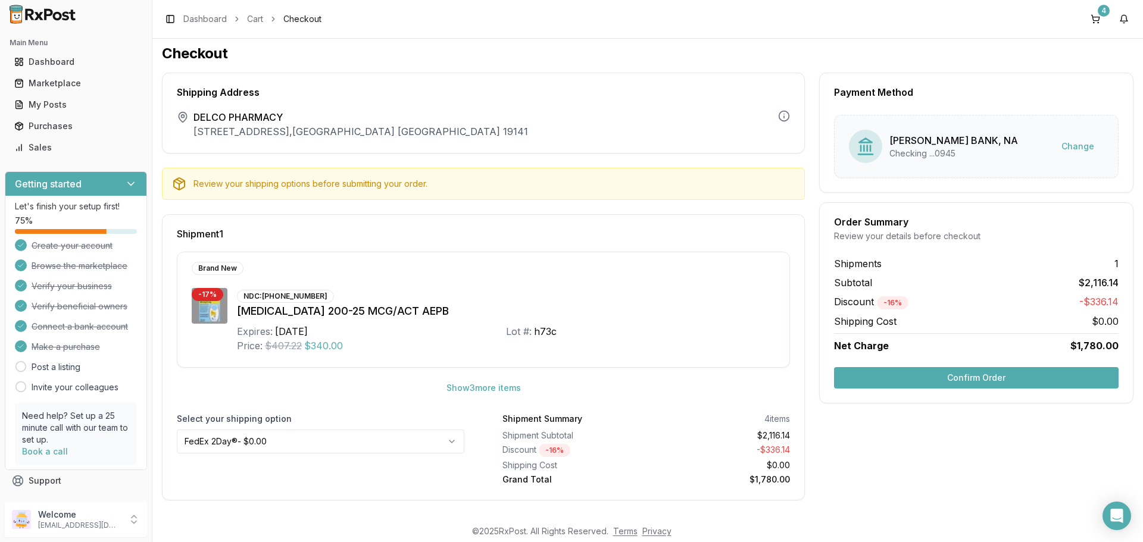
scroll to position [5, 0]
click at [480, 387] on button "Show 3 more item s" at bounding box center [483, 386] width 93 height 21
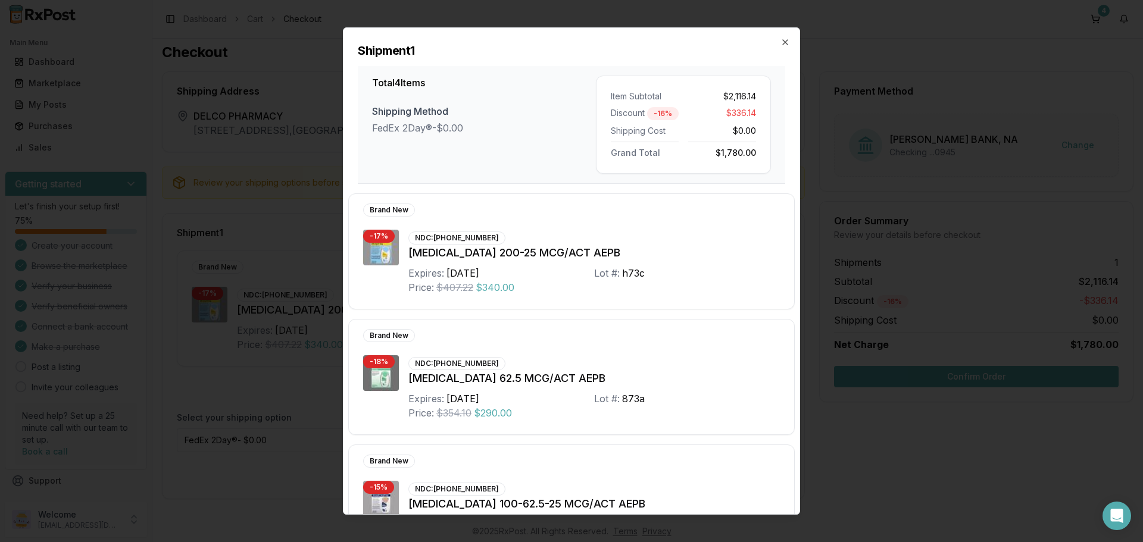
click at [784, 48] on h2 "Shipment 1" at bounding box center [571, 50] width 427 height 17
click at [784, 46] on icon "button" at bounding box center [786, 43] width 10 height 10
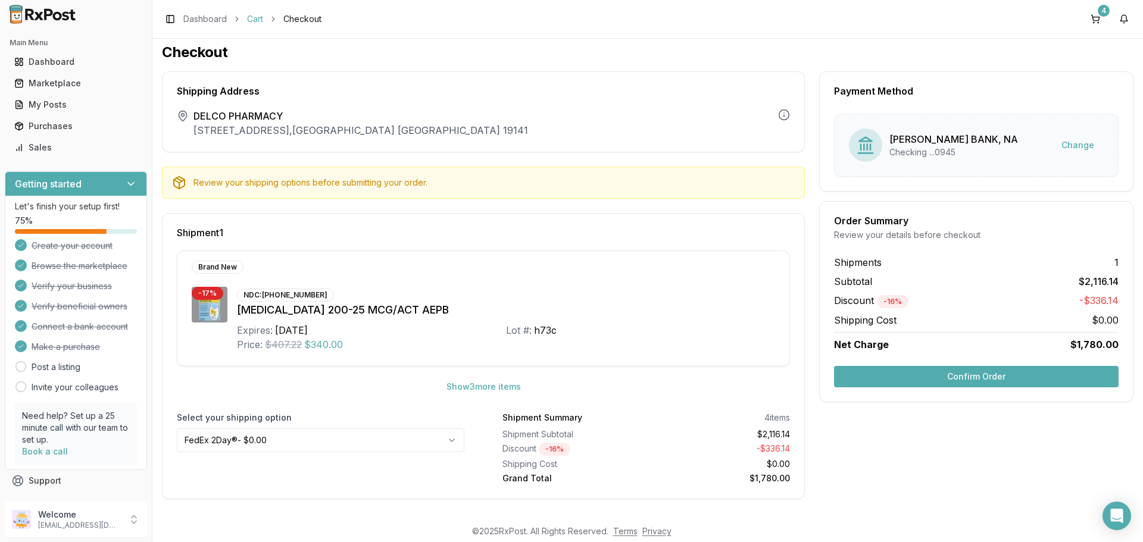
click at [255, 15] on link "Cart" at bounding box center [255, 19] width 16 height 12
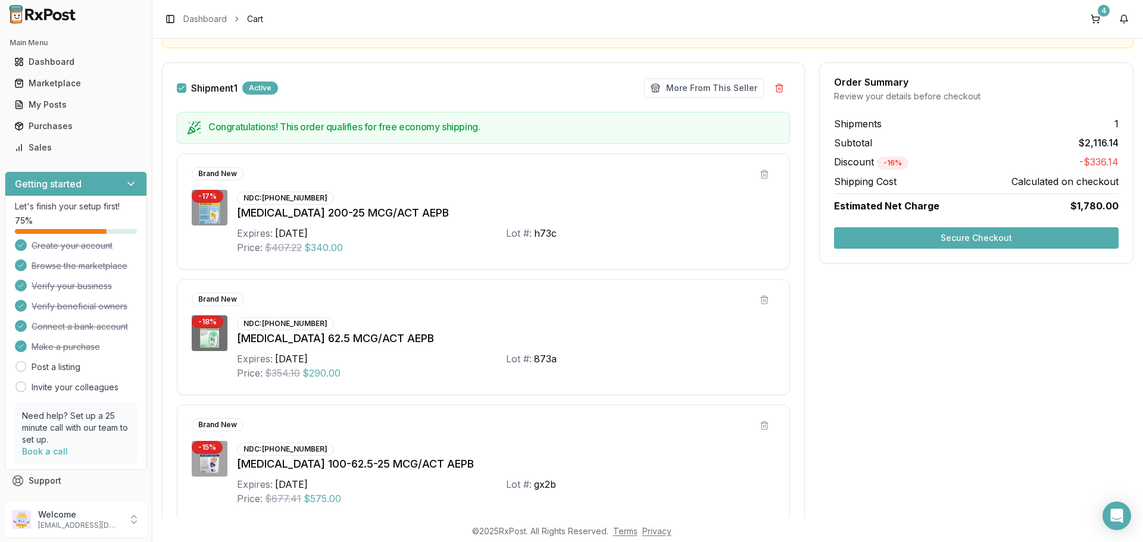
scroll to position [179, 0]
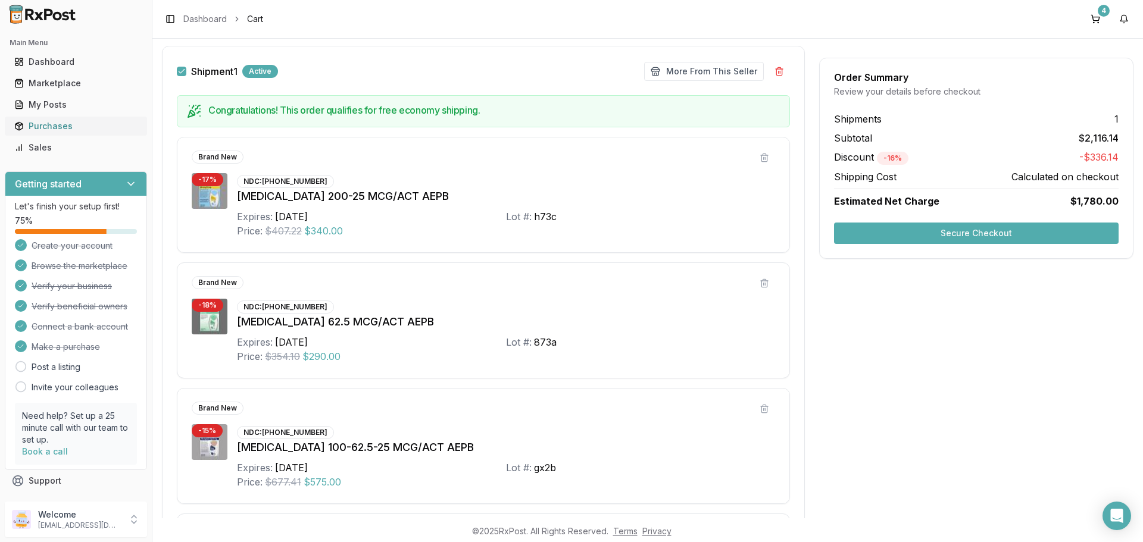
click at [60, 126] on div "Purchases" at bounding box center [75, 126] width 123 height 12
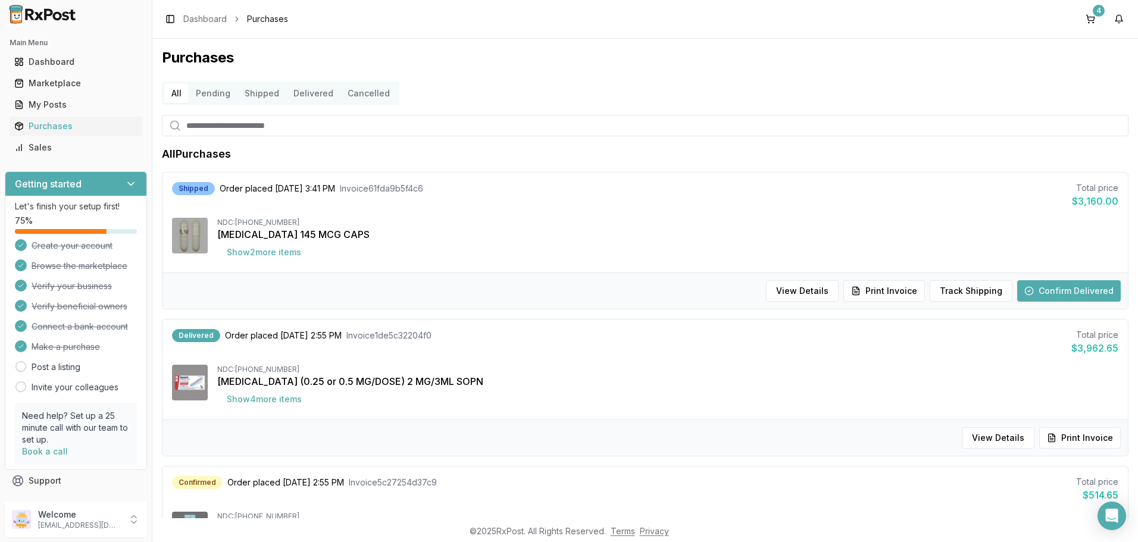
click at [228, 125] on input "search" at bounding box center [645, 125] width 967 height 21
type input "****"
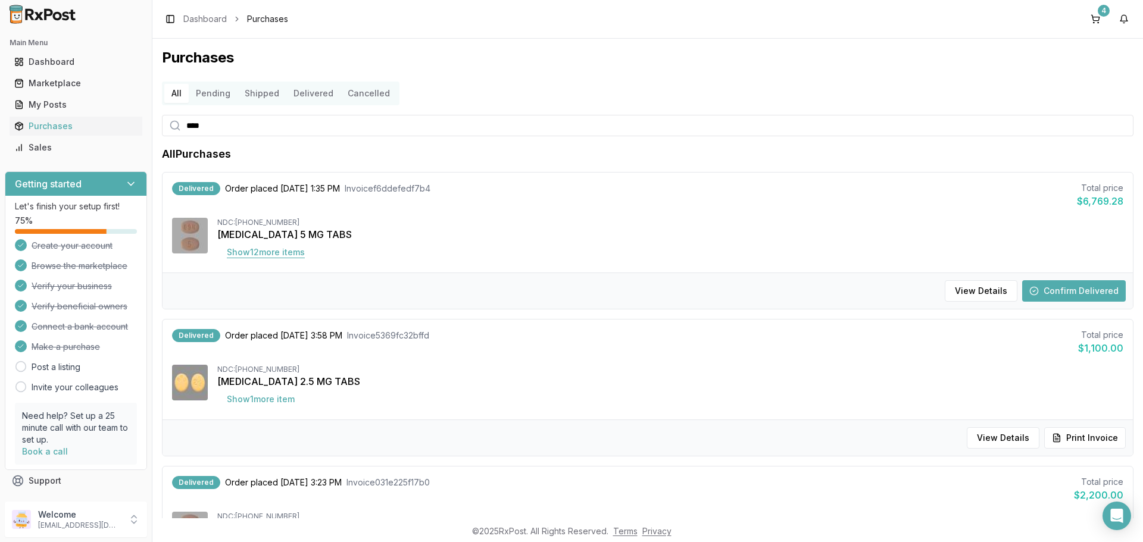
click at [275, 248] on button "Show 12 more item s" at bounding box center [265, 252] width 97 height 21
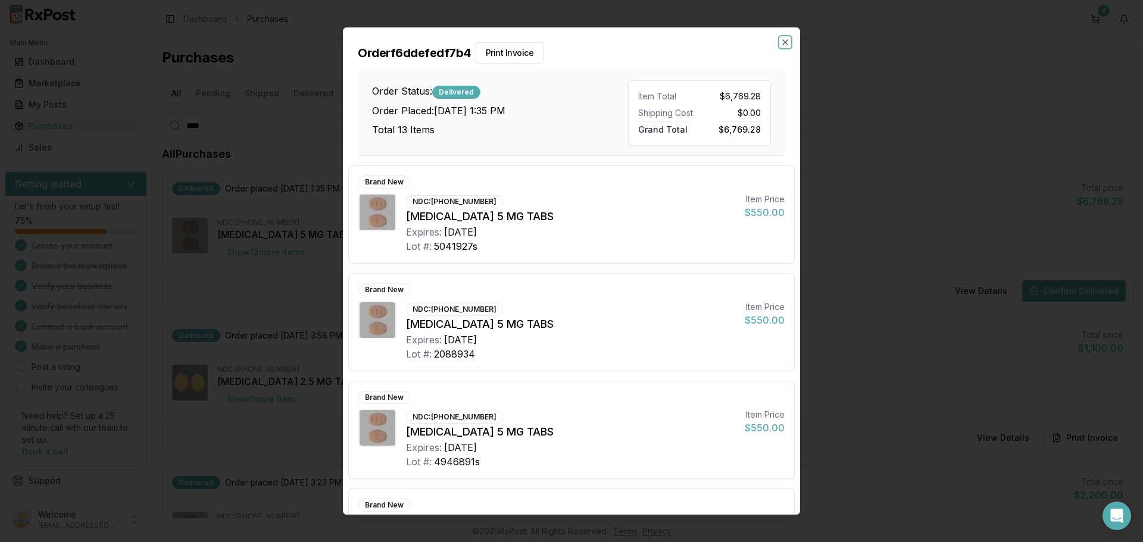
click at [783, 42] on icon "button" at bounding box center [786, 43] width 10 height 10
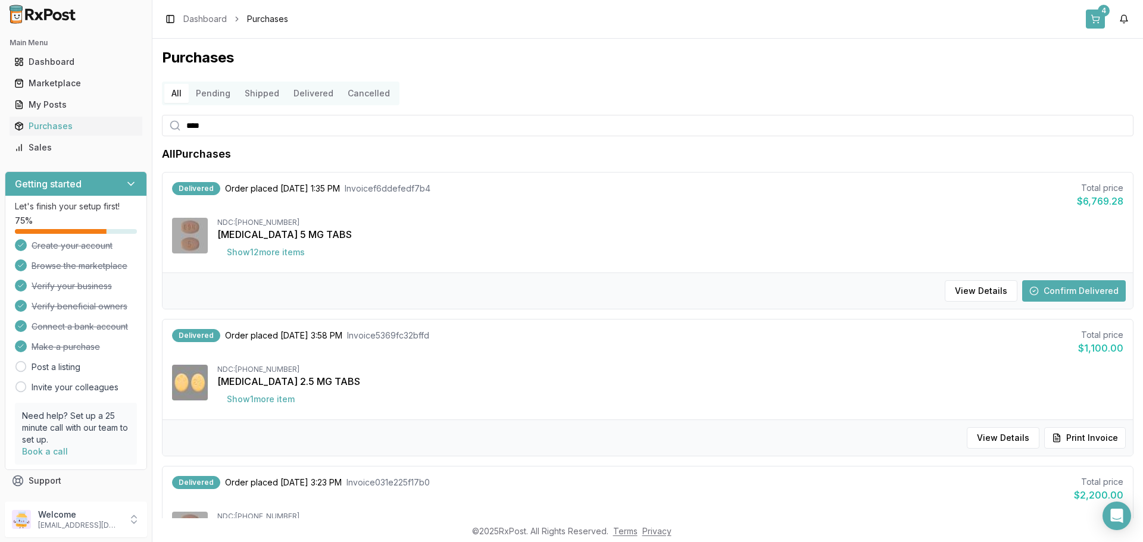
click at [1093, 20] on button "4" at bounding box center [1095, 19] width 19 height 19
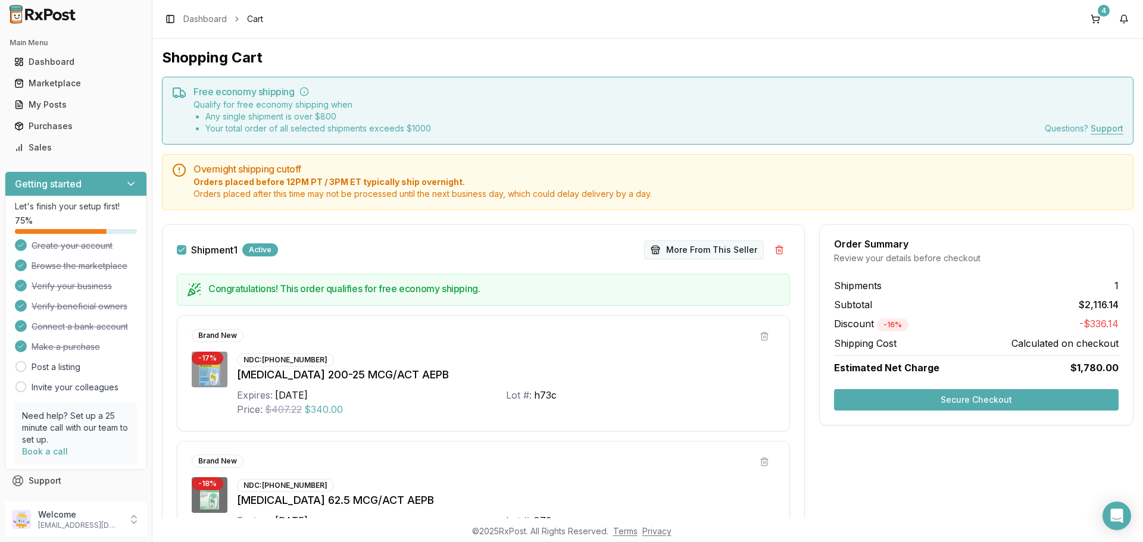
click at [701, 245] on button "More From This Seller" at bounding box center [704, 250] width 120 height 19
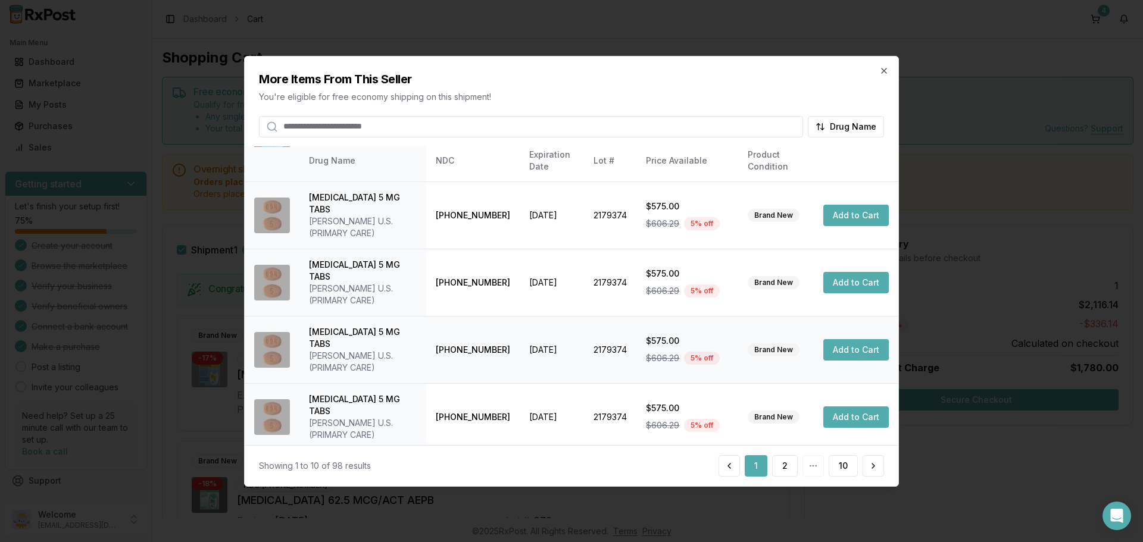
scroll to position [119, 0]
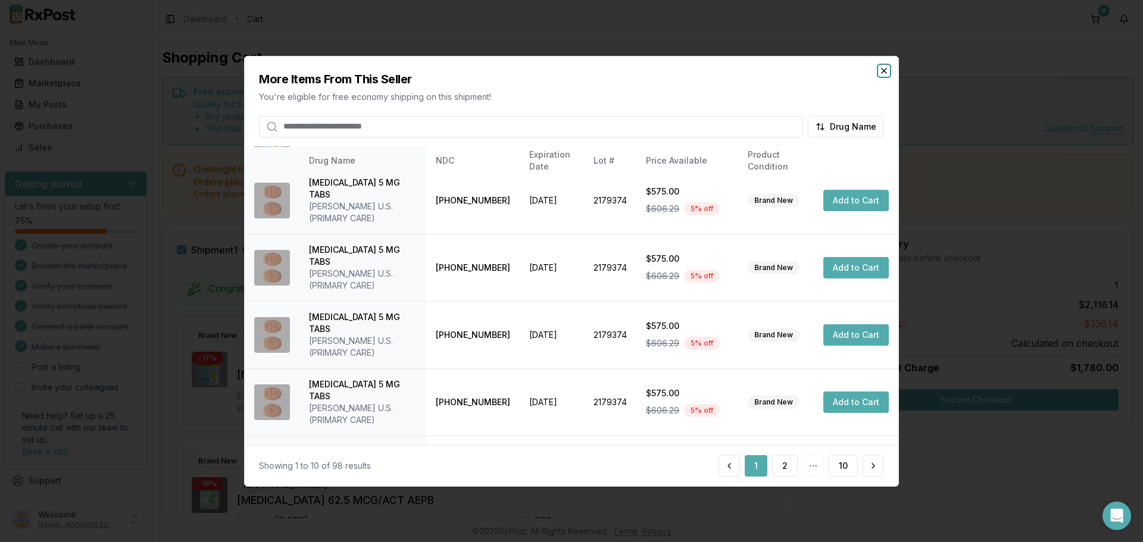
click at [885, 74] on icon "button" at bounding box center [884, 70] width 10 height 10
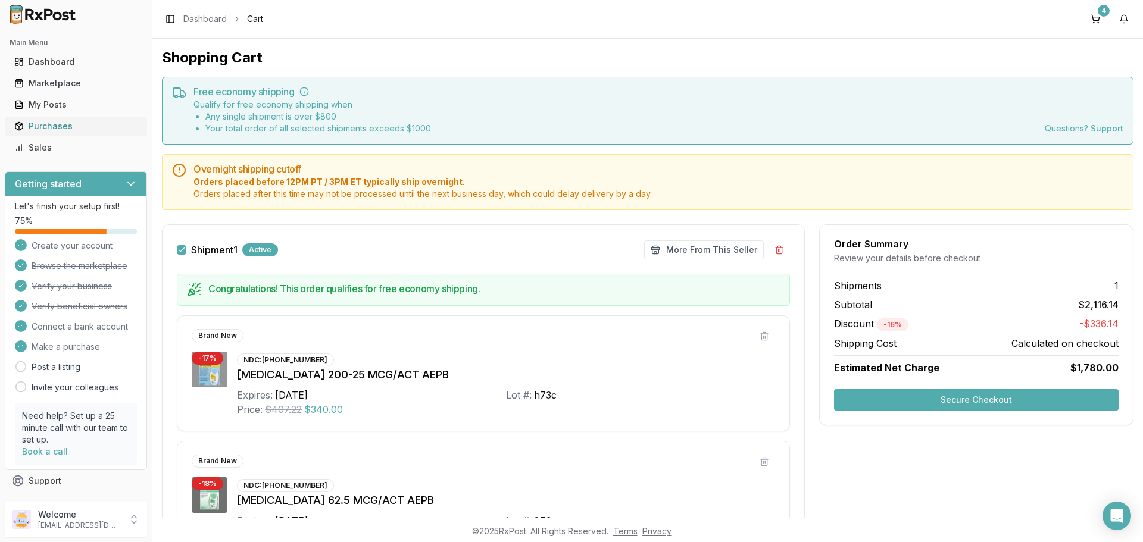
click at [71, 123] on div "Purchases" at bounding box center [75, 126] width 123 height 12
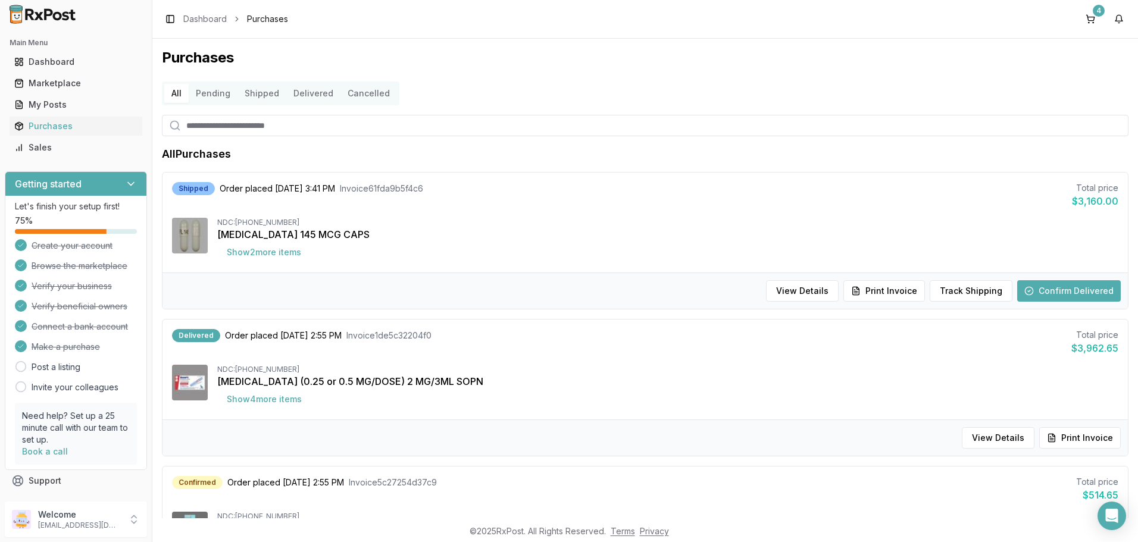
click at [231, 125] on input "search" at bounding box center [645, 125] width 967 height 21
type input "****"
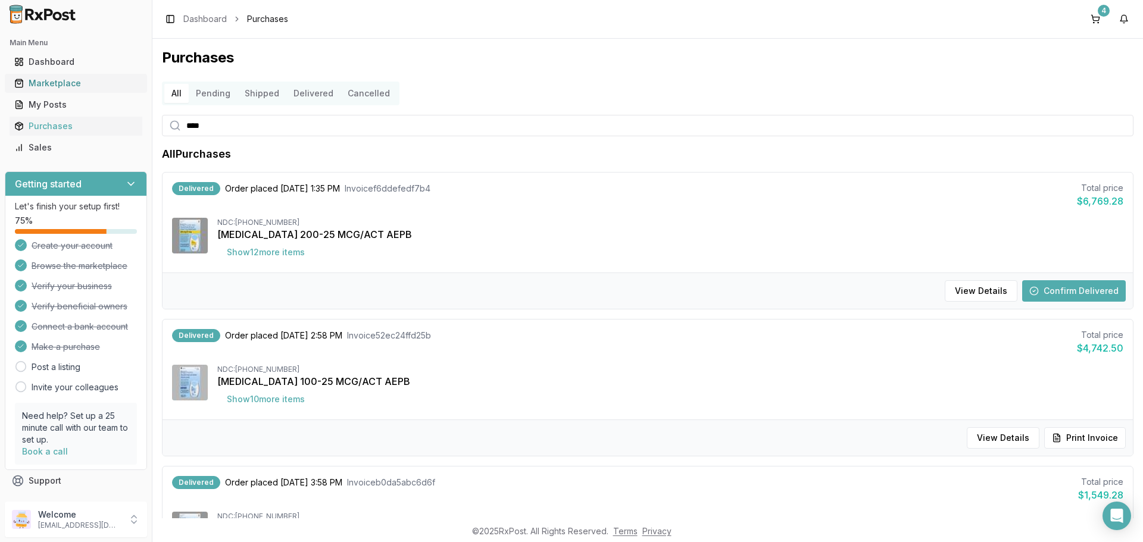
click at [82, 81] on div "Marketplace" at bounding box center [75, 83] width 123 height 12
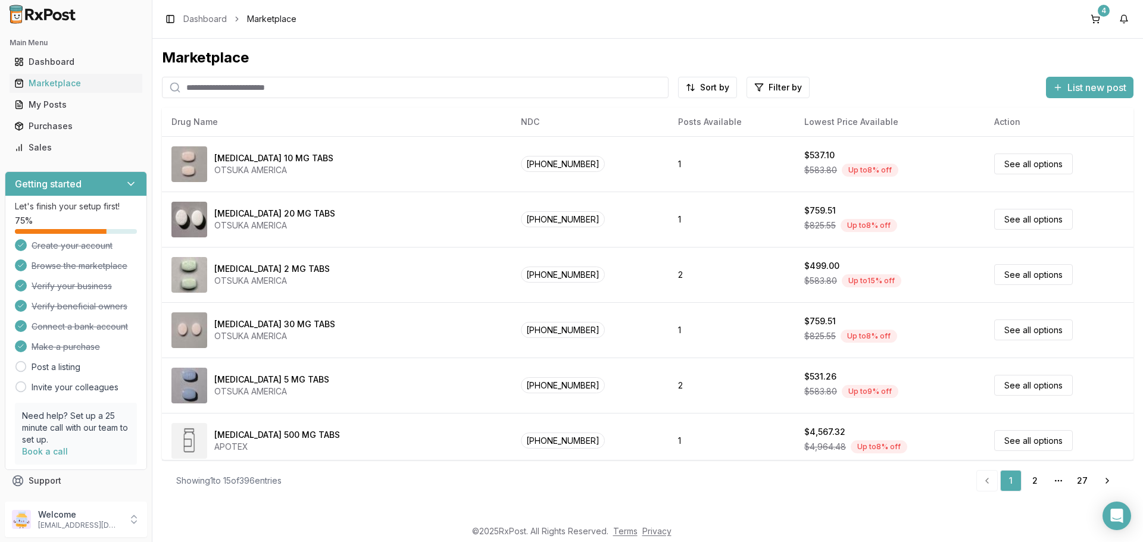
click at [266, 88] on input "search" at bounding box center [415, 87] width 507 height 21
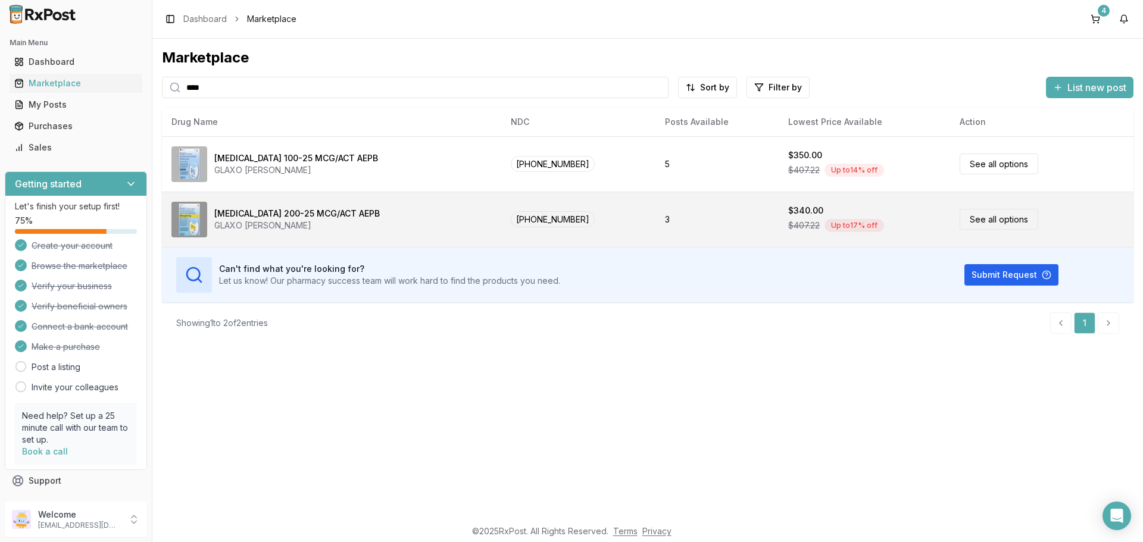
type input "****"
click at [991, 219] on link "See all options" at bounding box center [999, 219] width 79 height 21
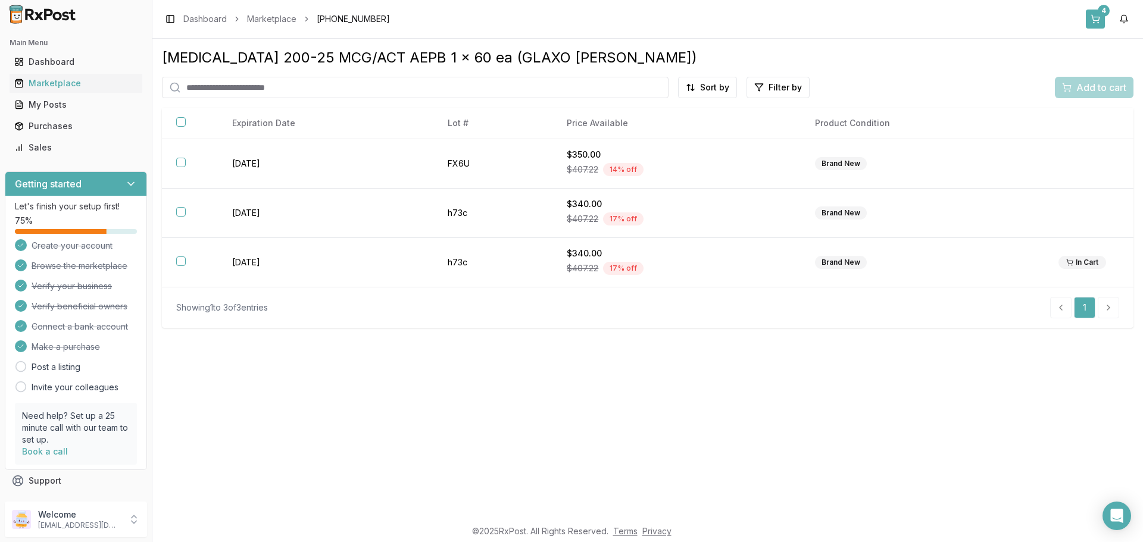
click at [1098, 20] on button "4" at bounding box center [1095, 19] width 19 height 19
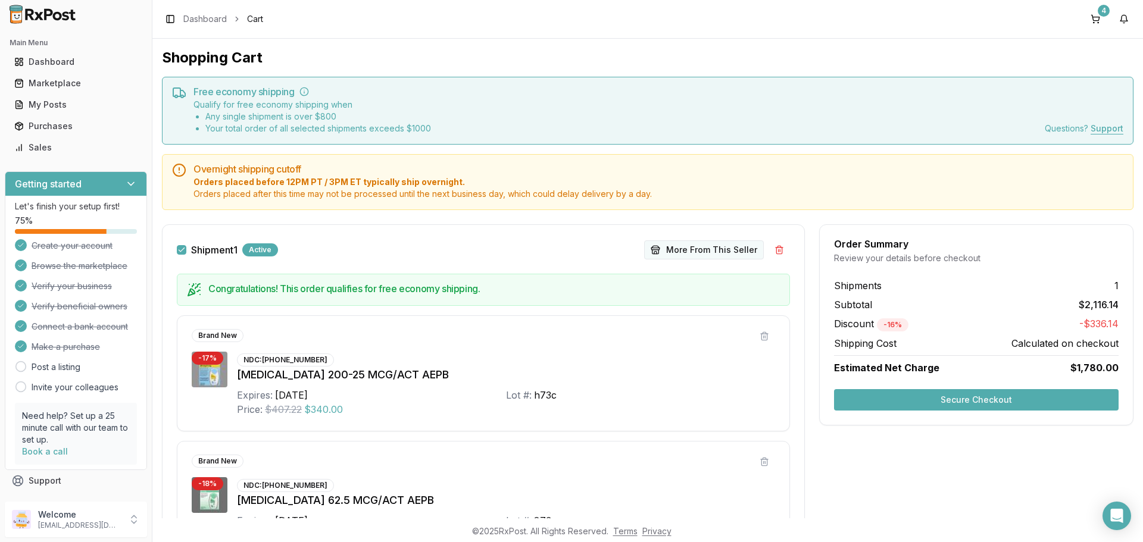
click at [675, 254] on button "More From This Seller" at bounding box center [704, 250] width 120 height 19
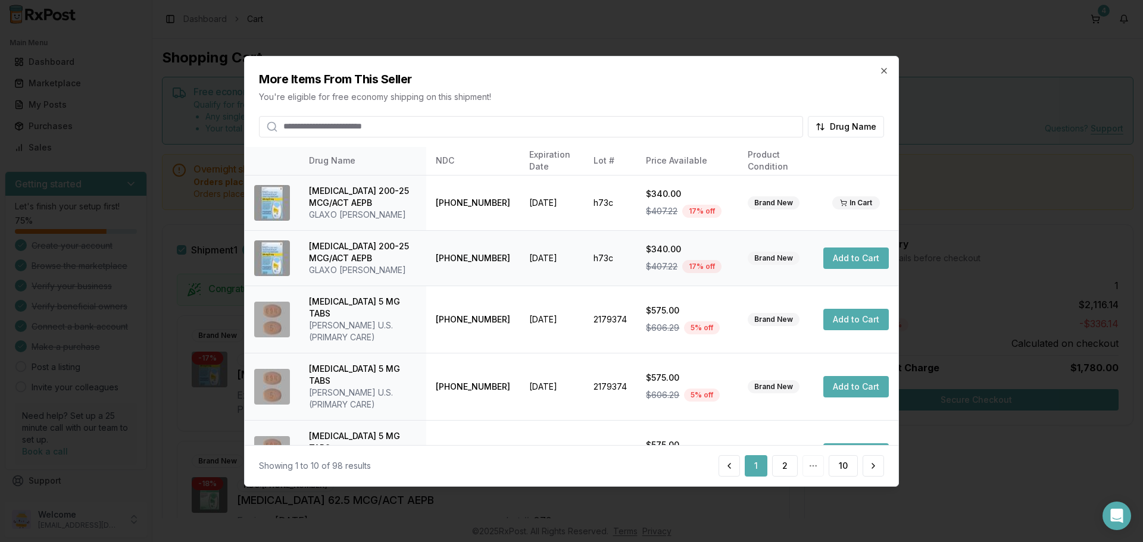
click at [829, 263] on button "Add to Cart" at bounding box center [855, 258] width 65 height 21
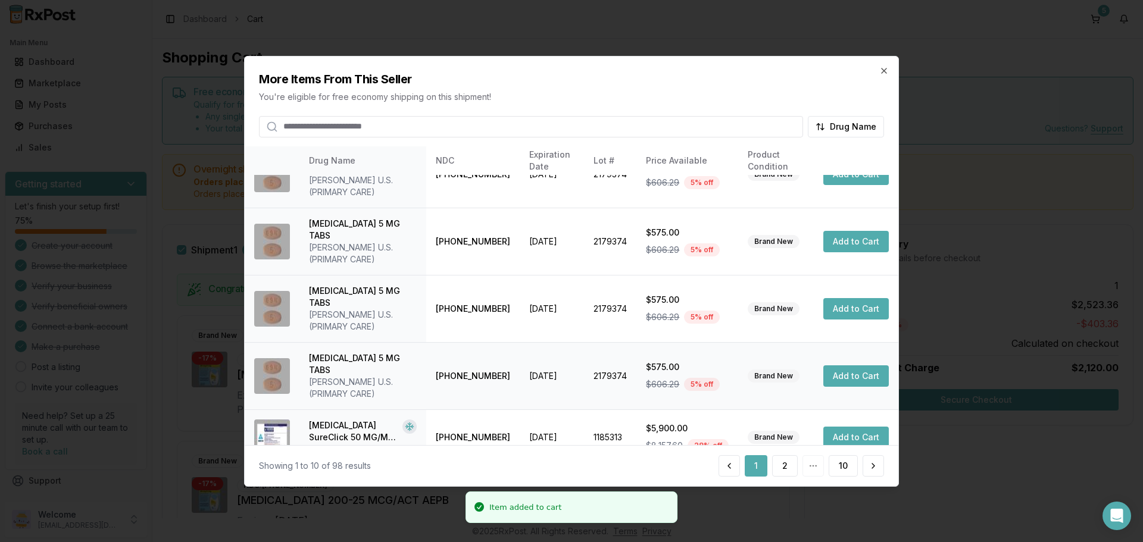
scroll to position [283, 0]
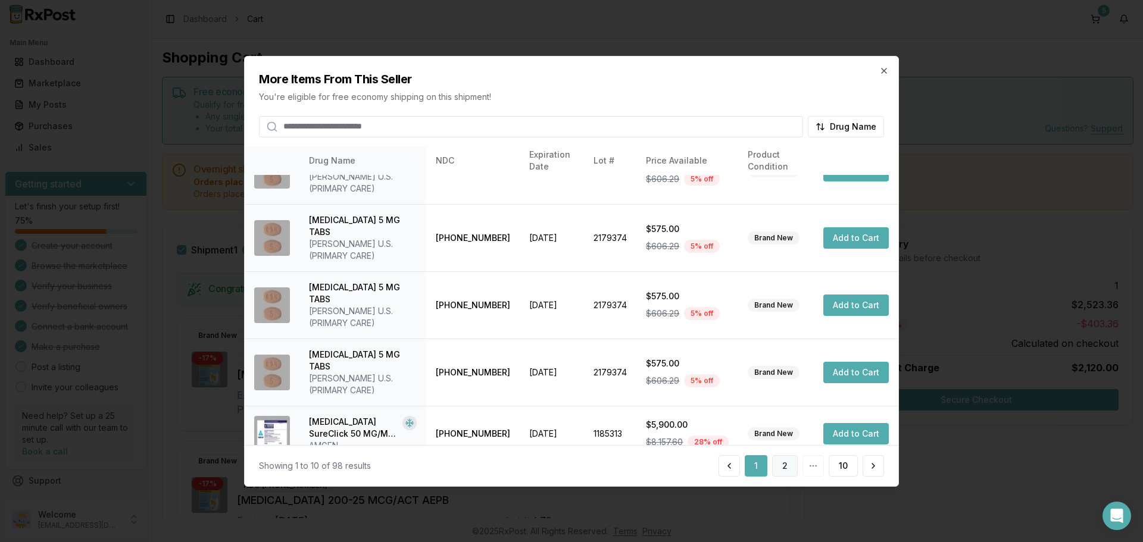
click at [778, 462] on button "2" at bounding box center [785, 465] width 26 height 21
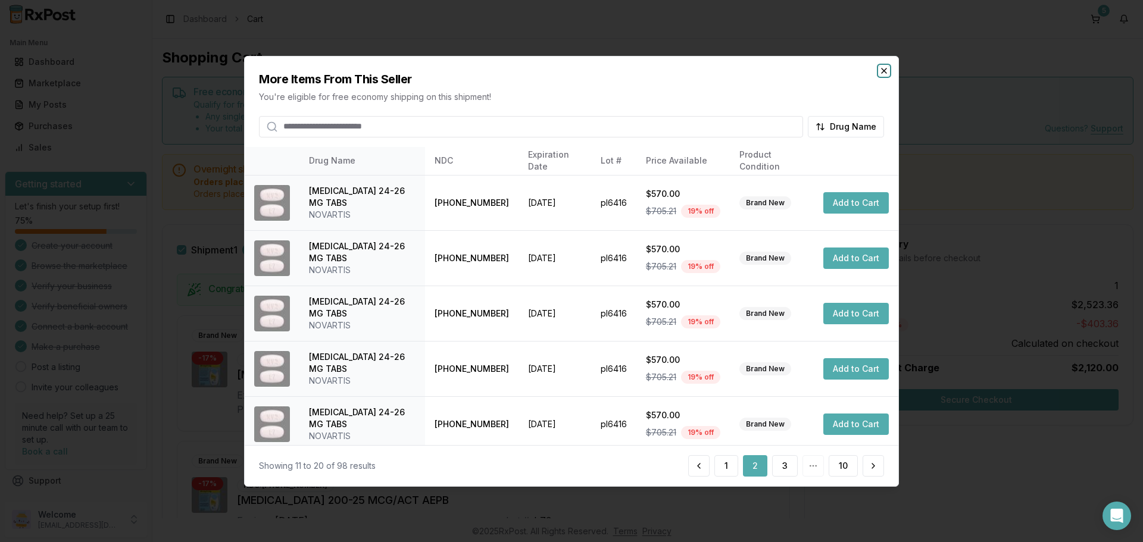
click at [885, 74] on icon "button" at bounding box center [884, 70] width 10 height 10
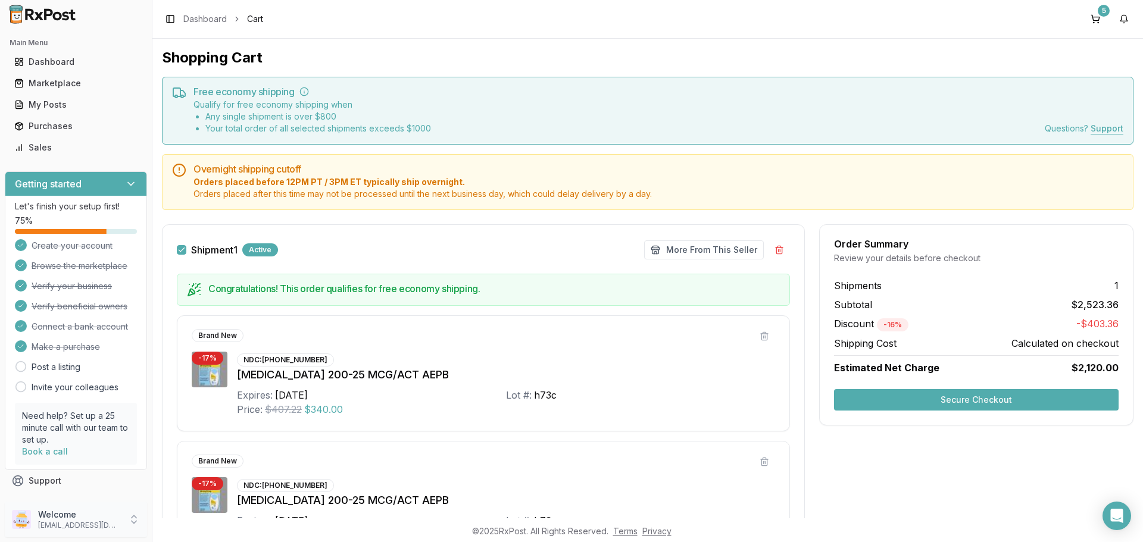
click at [136, 523] on icon at bounding box center [134, 520] width 12 height 12
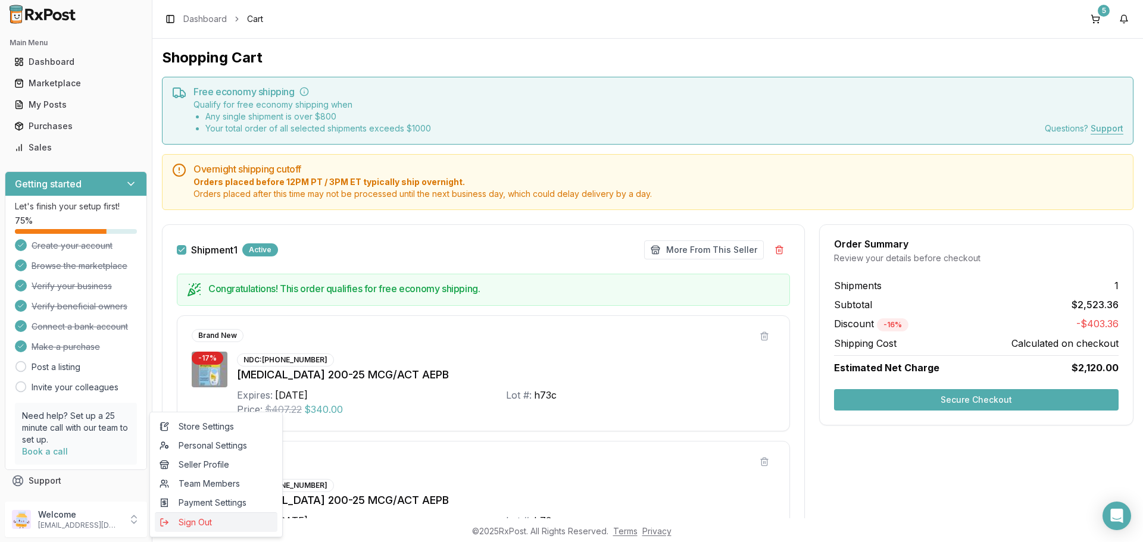
click at [185, 521] on span "Sign Out" at bounding box center [216, 523] width 113 height 12
